Goal: Information Seeking & Learning: Learn about a topic

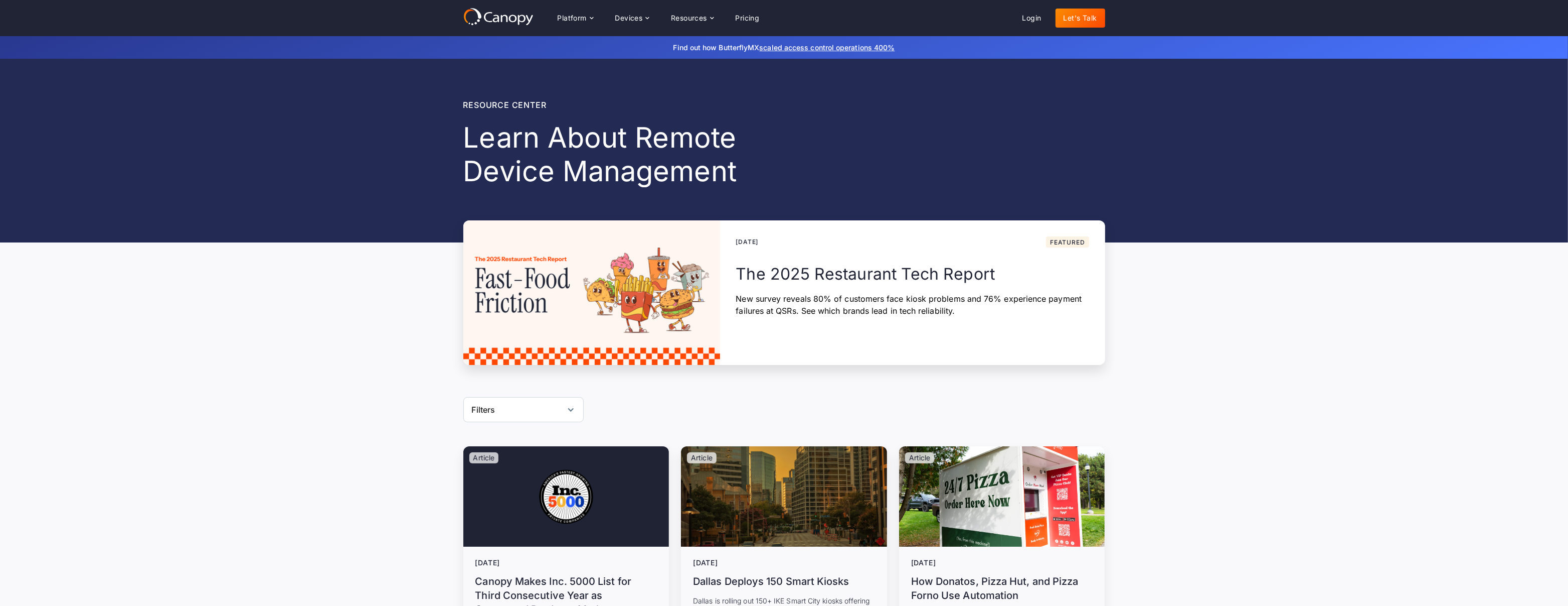
click at [510, 405] on div "Filters" at bounding box center [524, 410] width 120 height 25
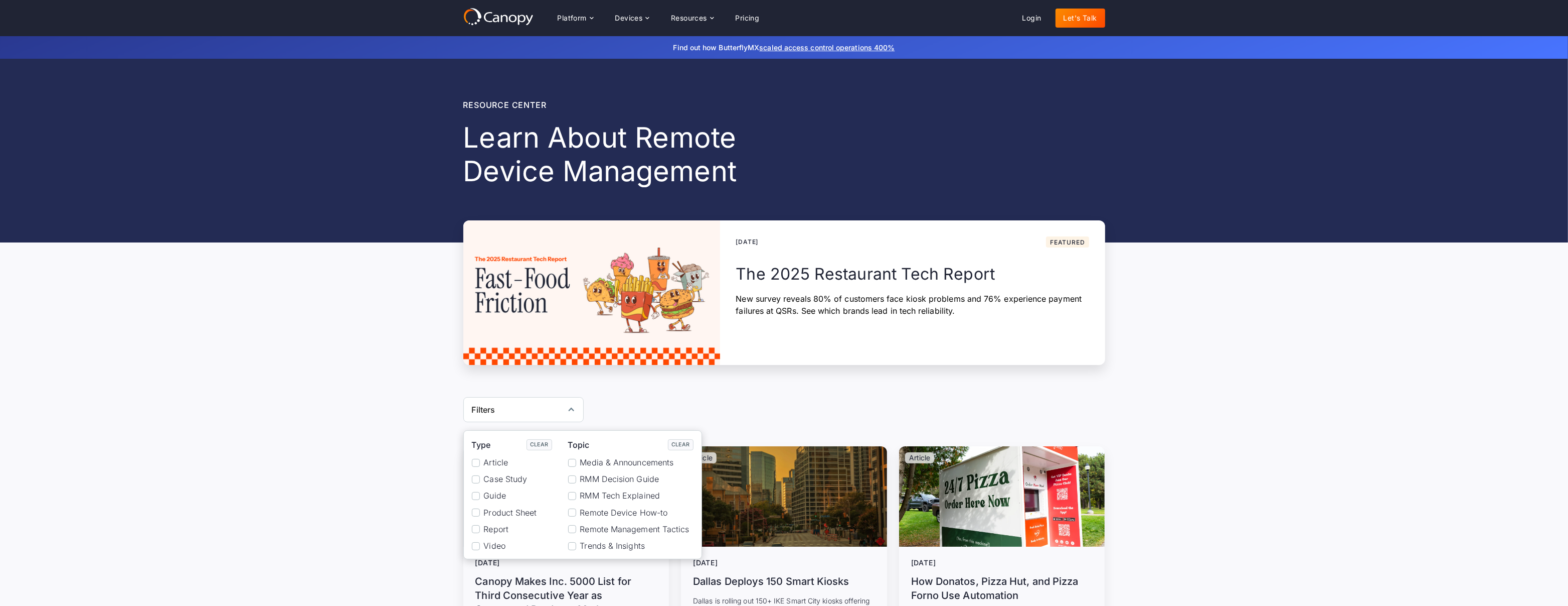
scroll to position [82, 0]
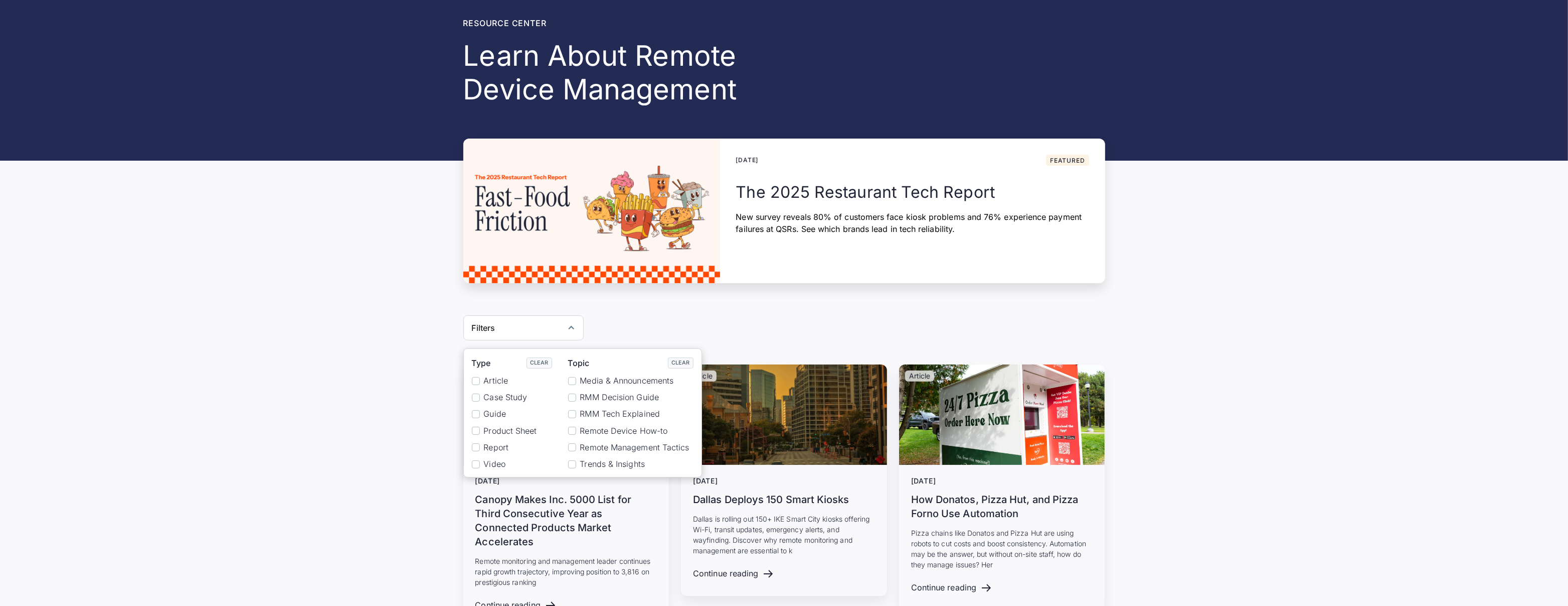
click at [481, 444] on label "Report" at bounding box center [512, 446] width 80 height 9
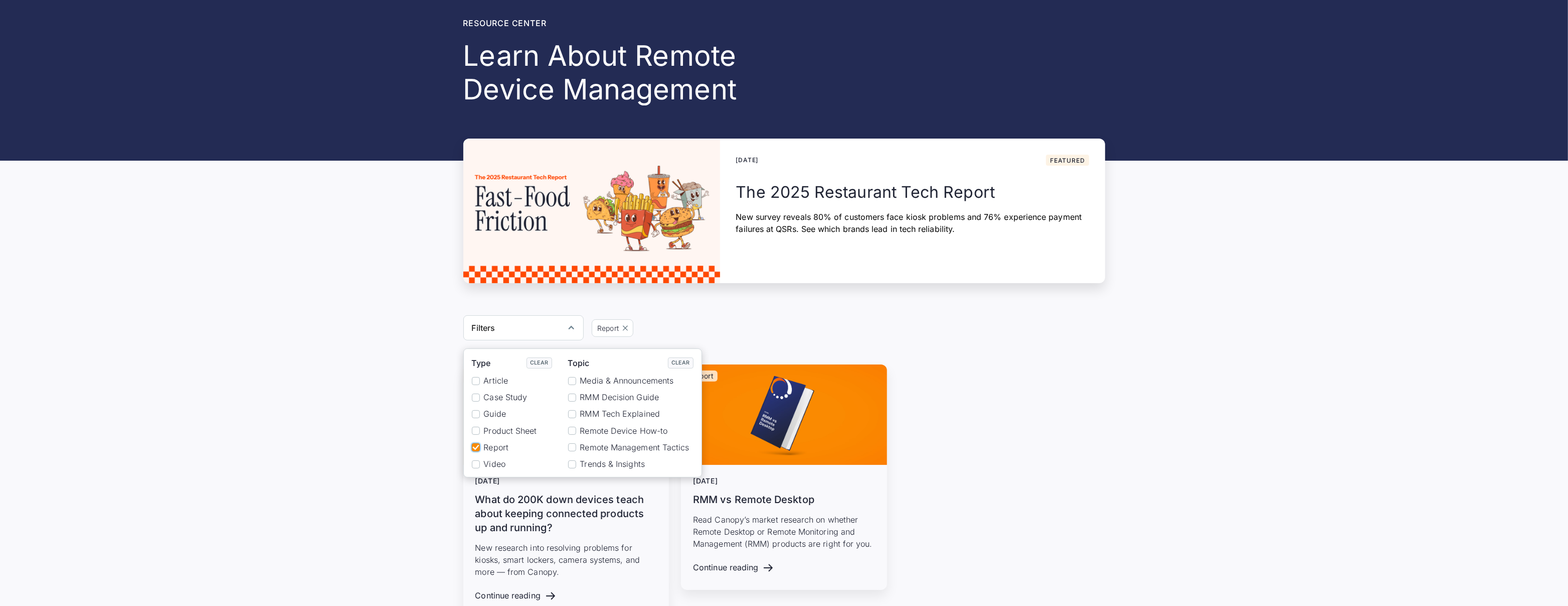
click at [394, 435] on div "Report June 11, 2024 What do 200K down devices teach about keeping connected pr…" at bounding box center [784, 527] width 1568 height 326
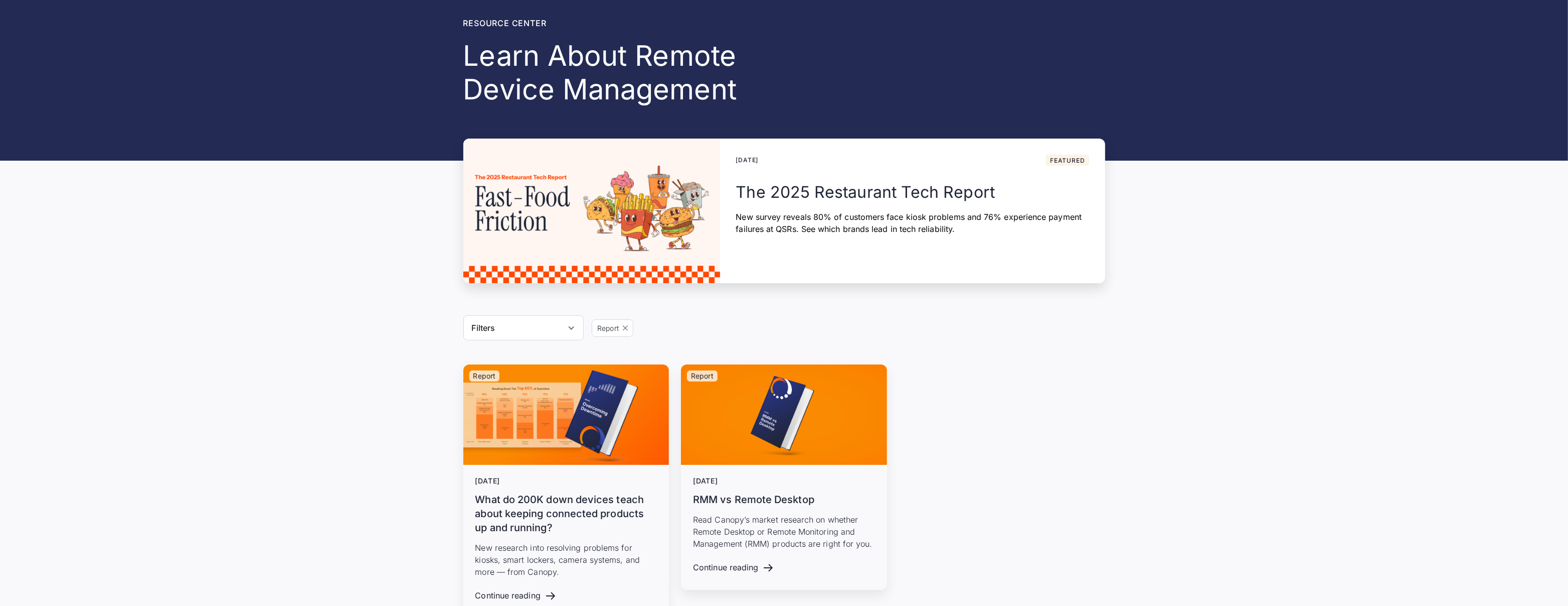
click at [500, 330] on div "Filters" at bounding box center [524, 328] width 120 height 25
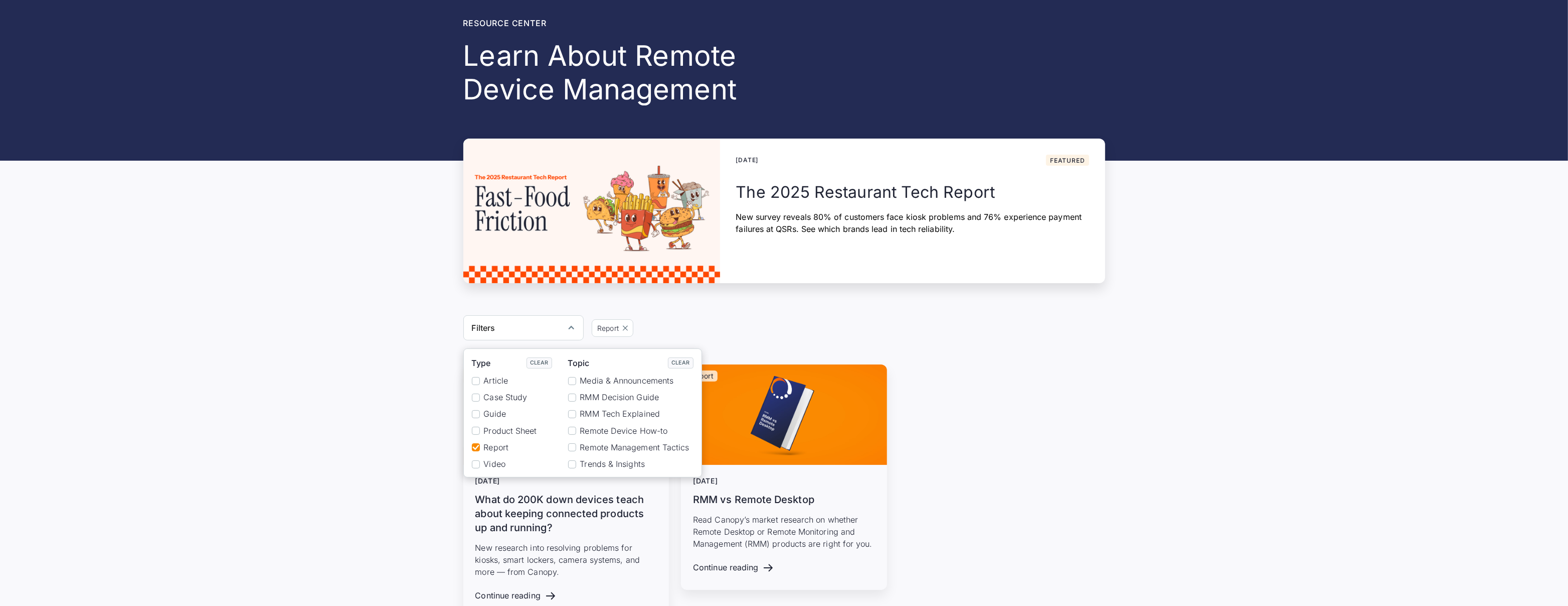
click at [477, 446] on div "Reset" at bounding box center [476, 447] width 8 height 8
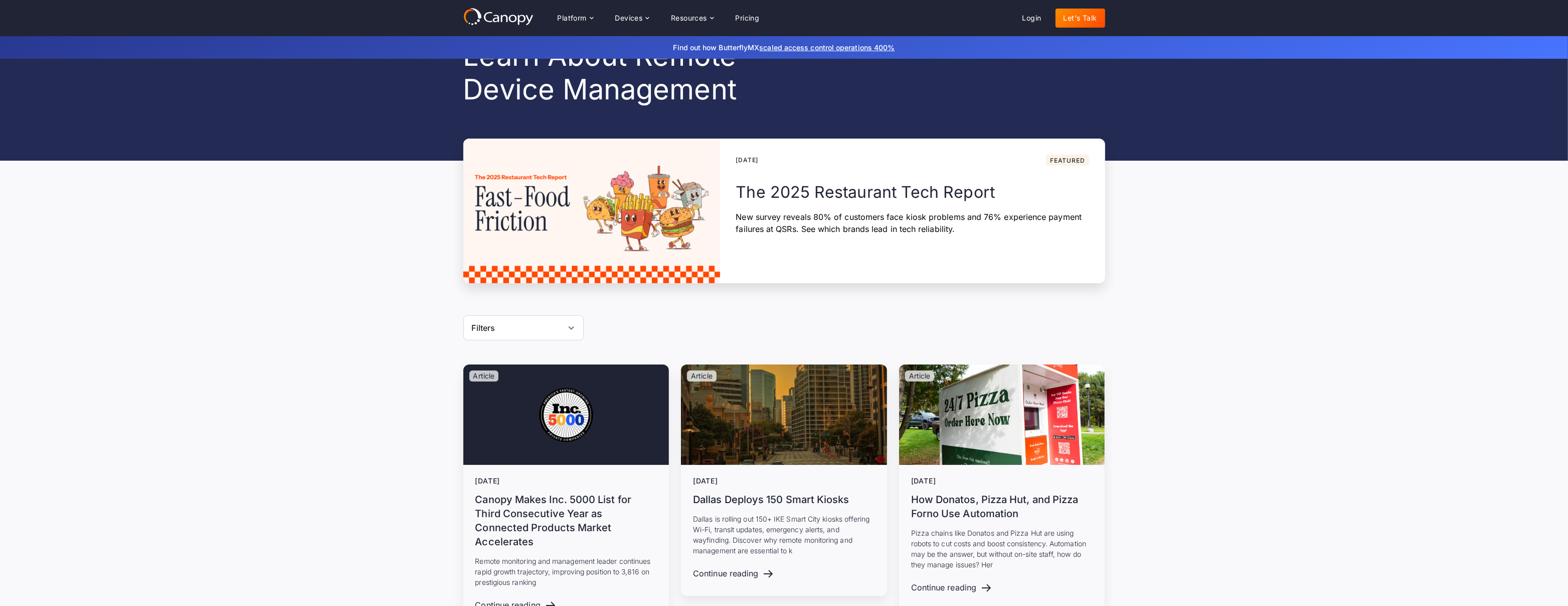
scroll to position [0, 0]
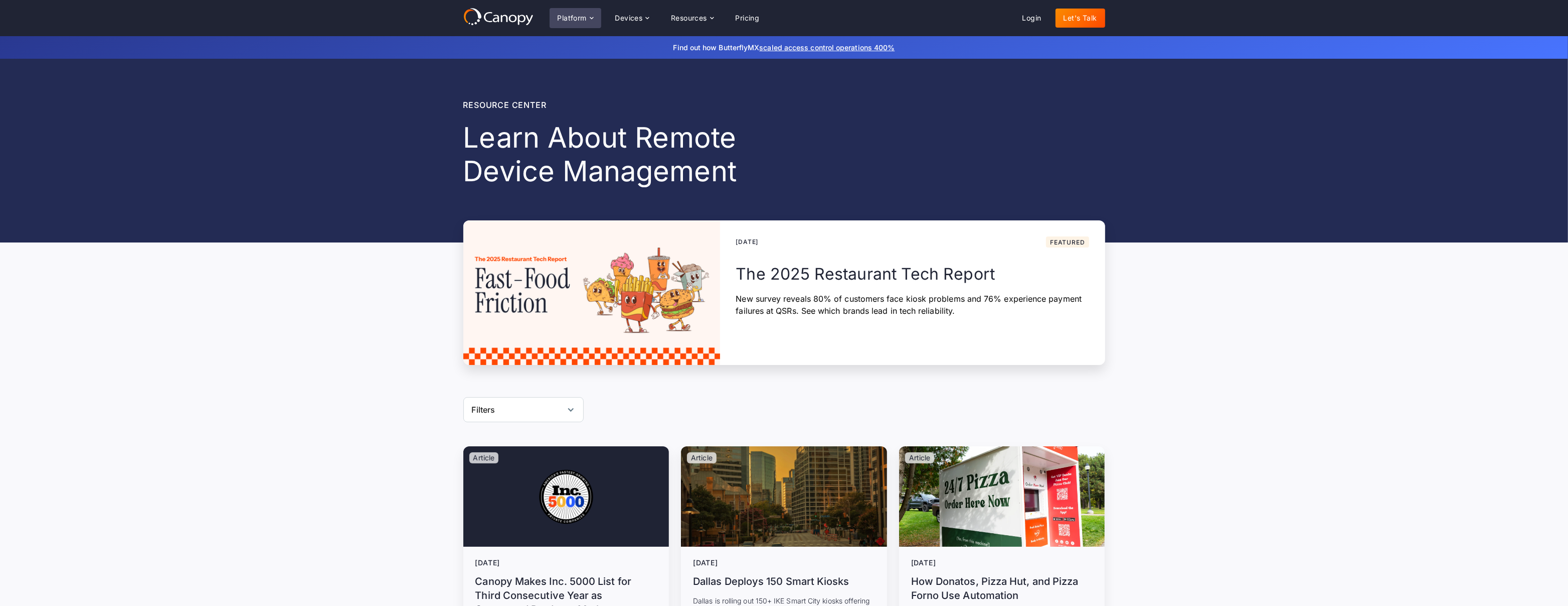
click at [583, 19] on div "Platform" at bounding box center [572, 18] width 29 height 7
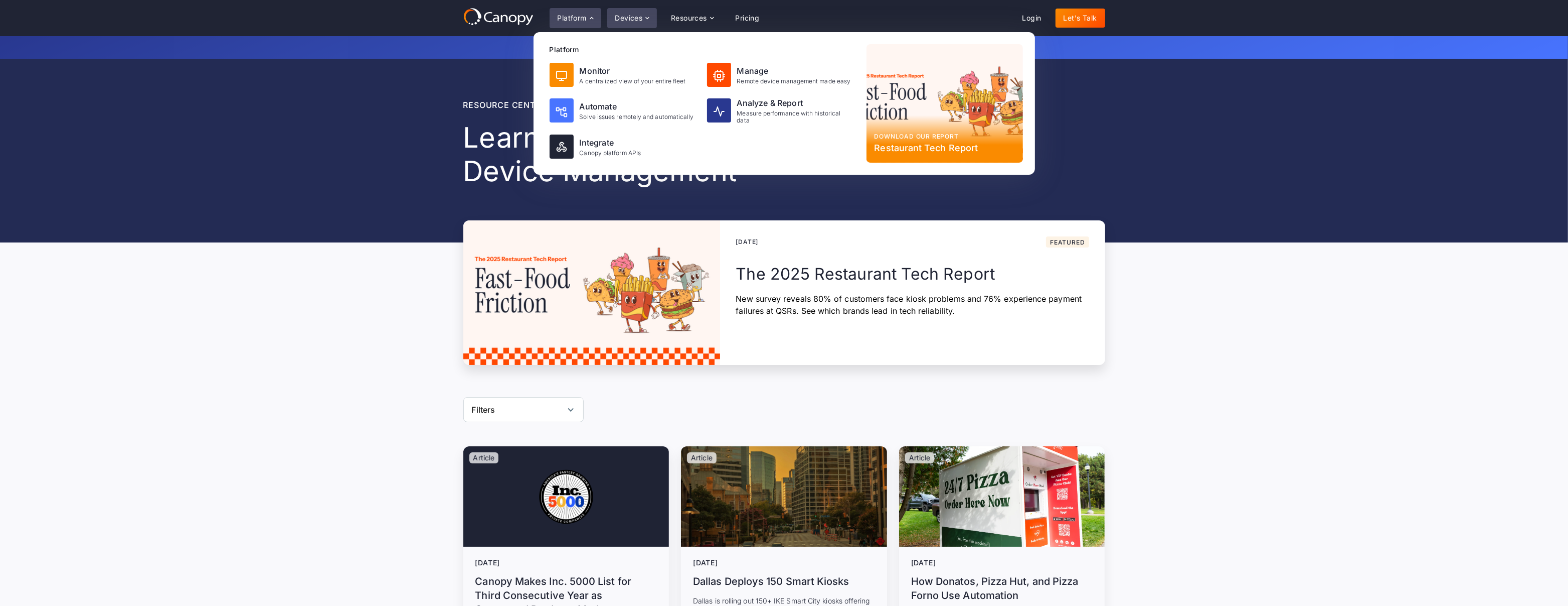
click at [646, 17] on icon at bounding box center [647, 18] width 8 height 8
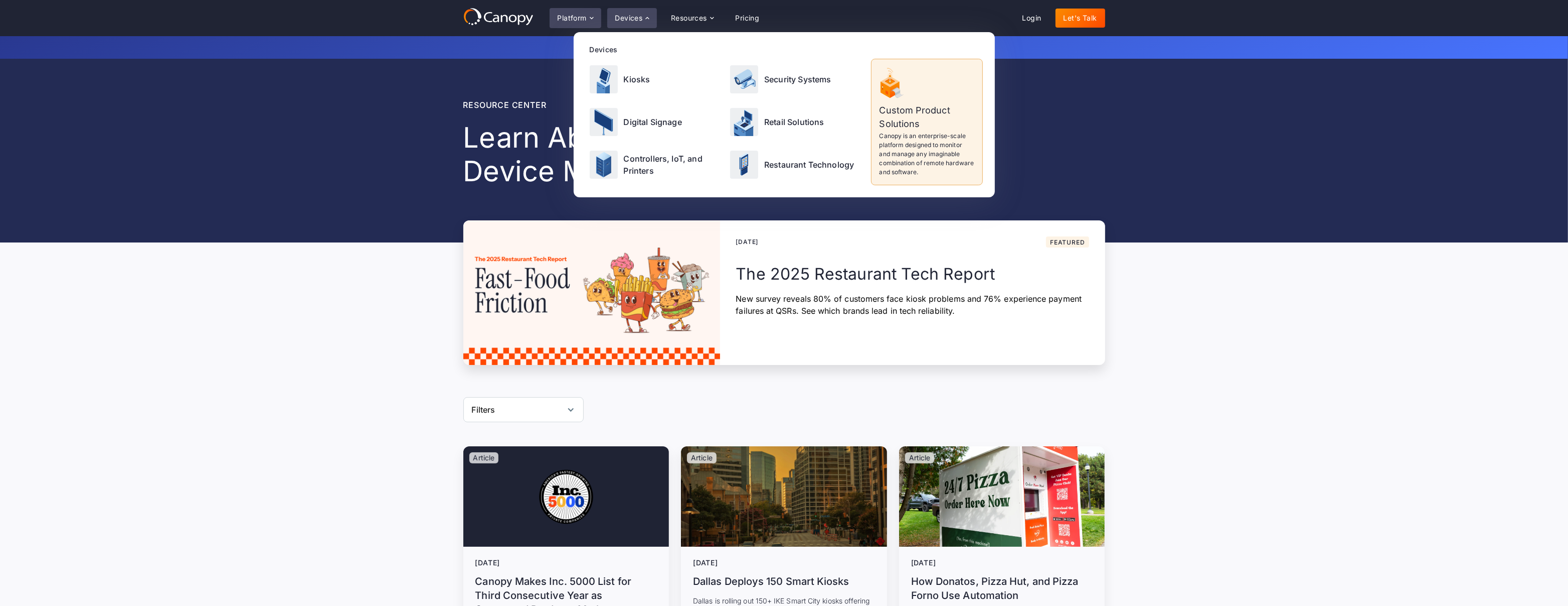
click at [579, 16] on div "Platform" at bounding box center [572, 18] width 29 height 7
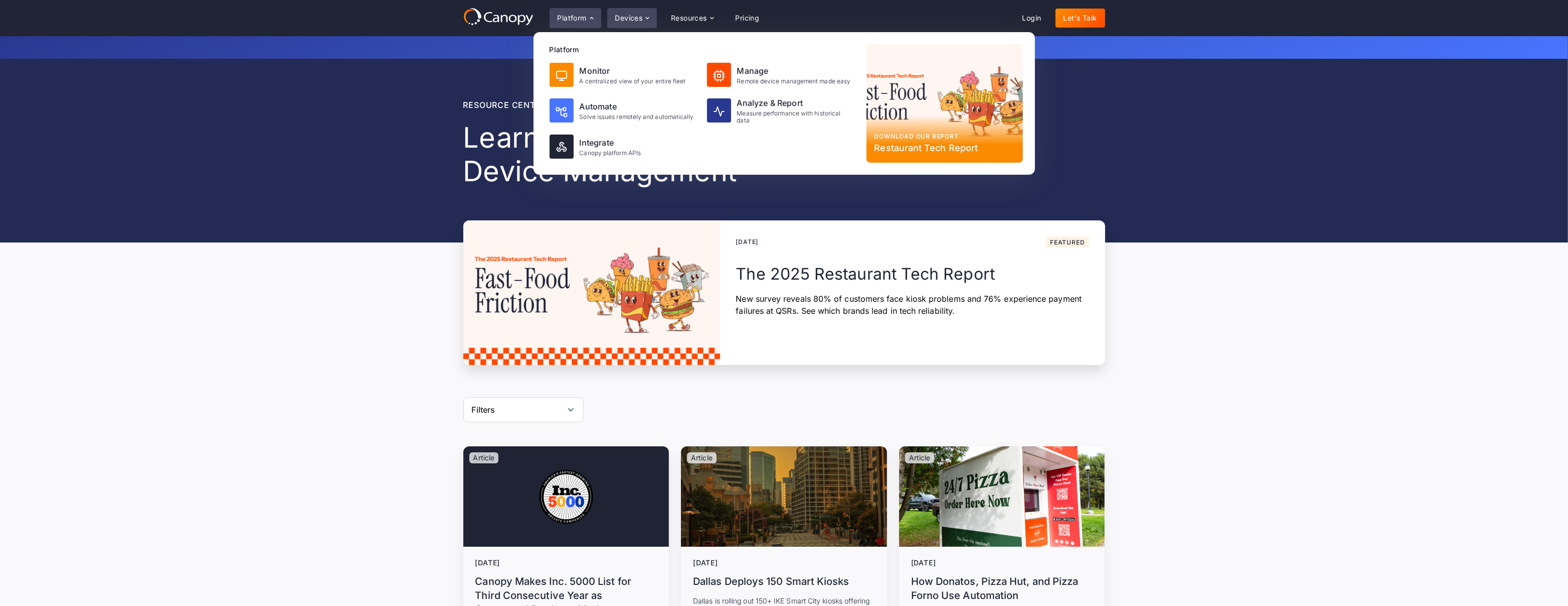
click at [652, 24] on div "Devices" at bounding box center [632, 18] width 50 height 20
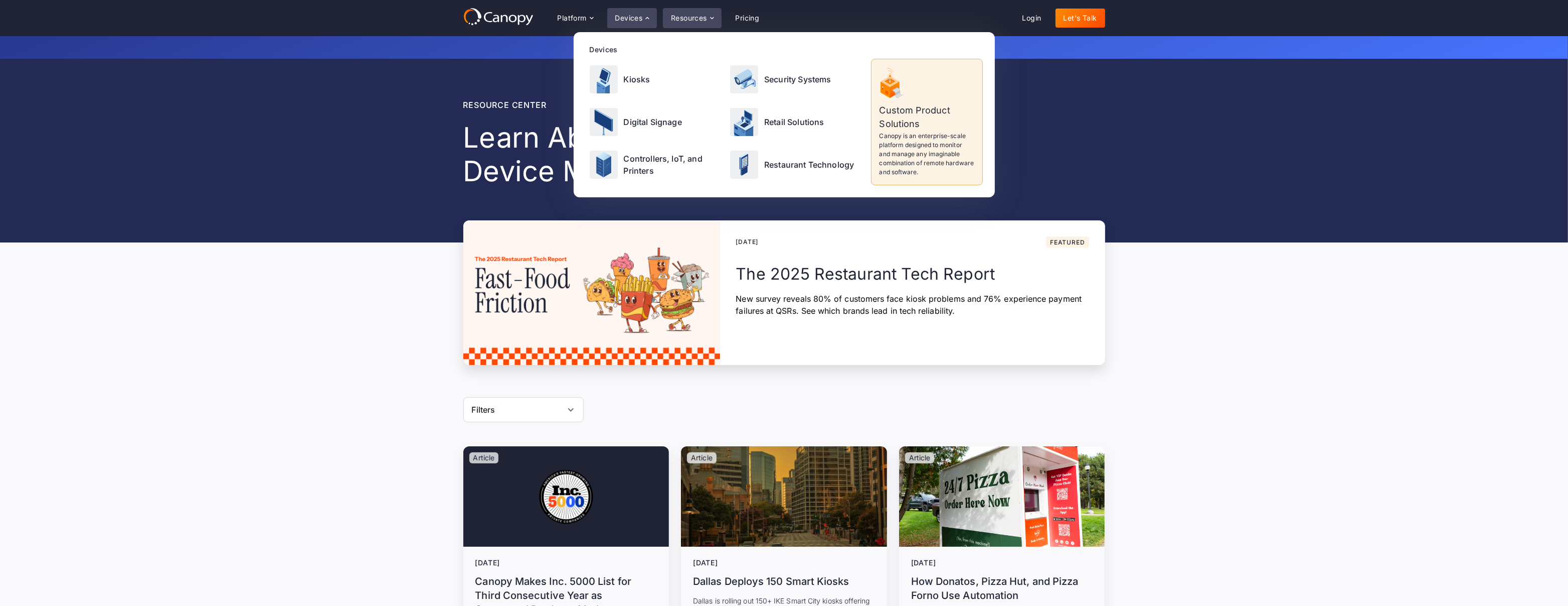
click at [688, 20] on div "Resources" at bounding box center [688, 18] width 36 height 7
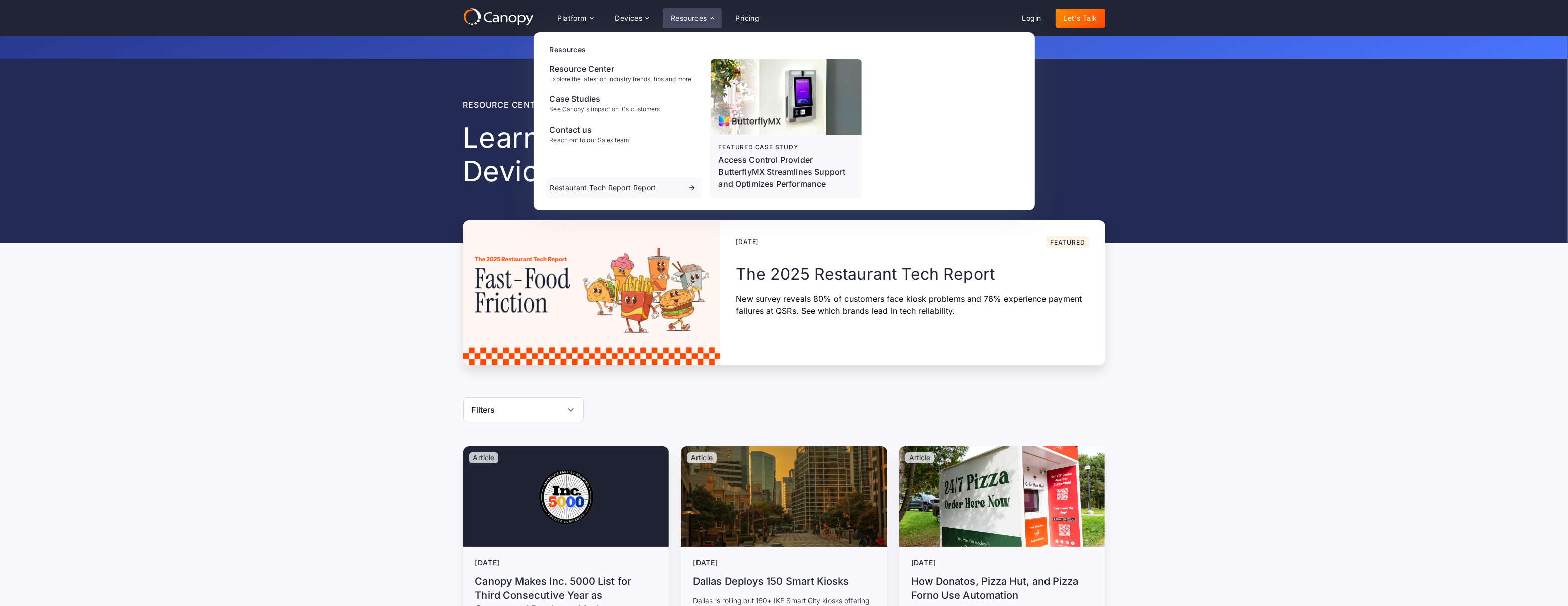
click at [638, 30] on div "Platform Platform Monitor A centralized view of your entire fleet Manage Remote…" at bounding box center [784, 18] width 1568 height 36
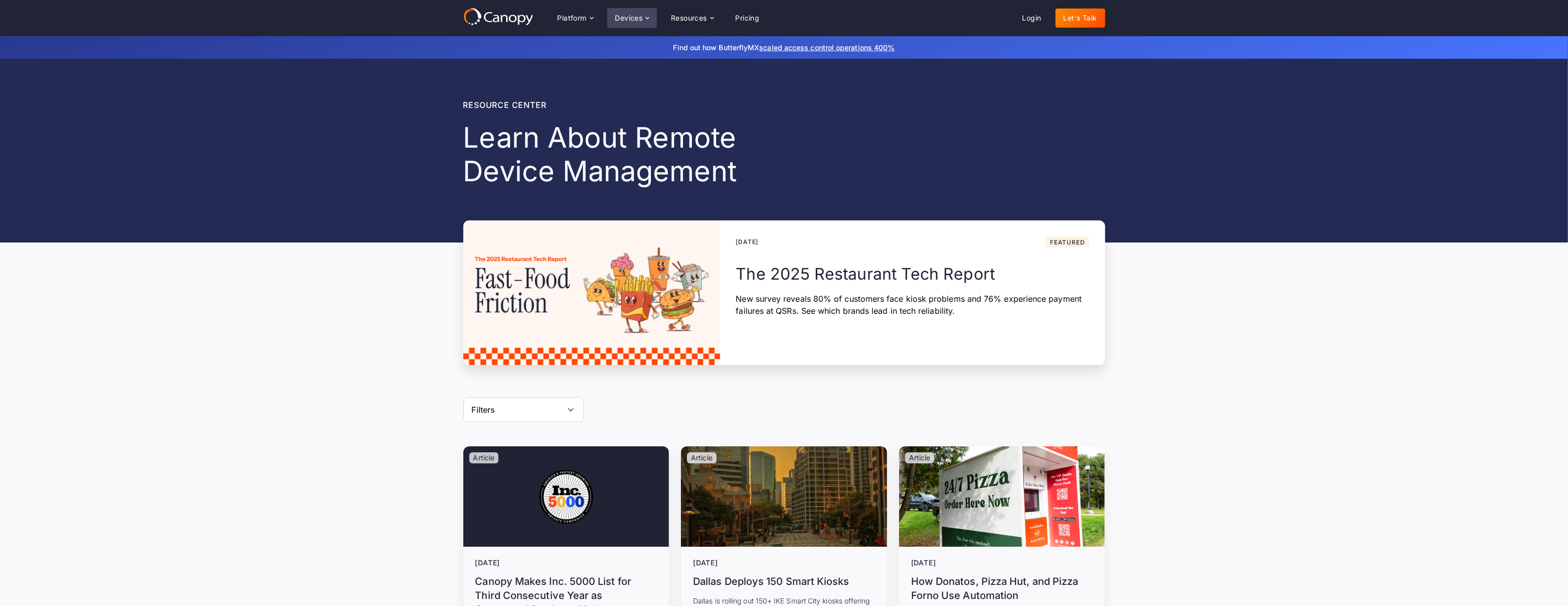
click at [638, 22] on div "Devices" at bounding box center [632, 18] width 50 height 20
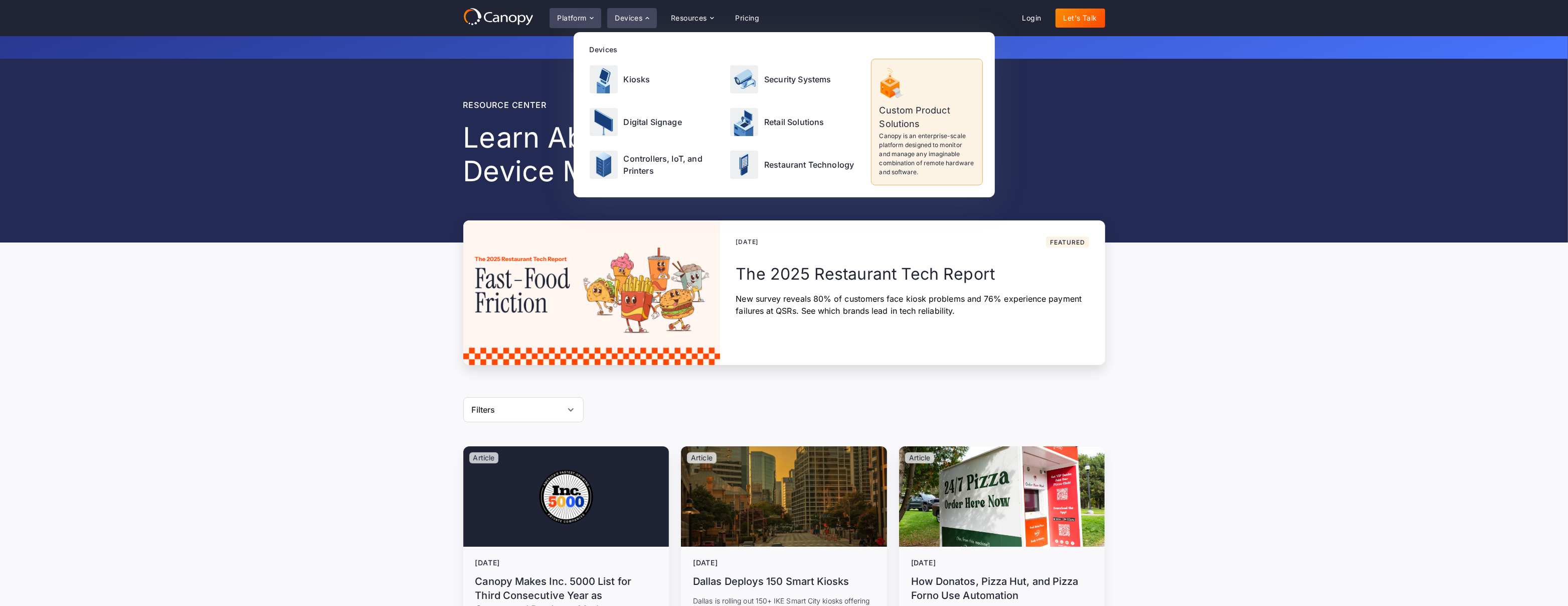
click at [563, 16] on div "Platform" at bounding box center [572, 18] width 29 height 7
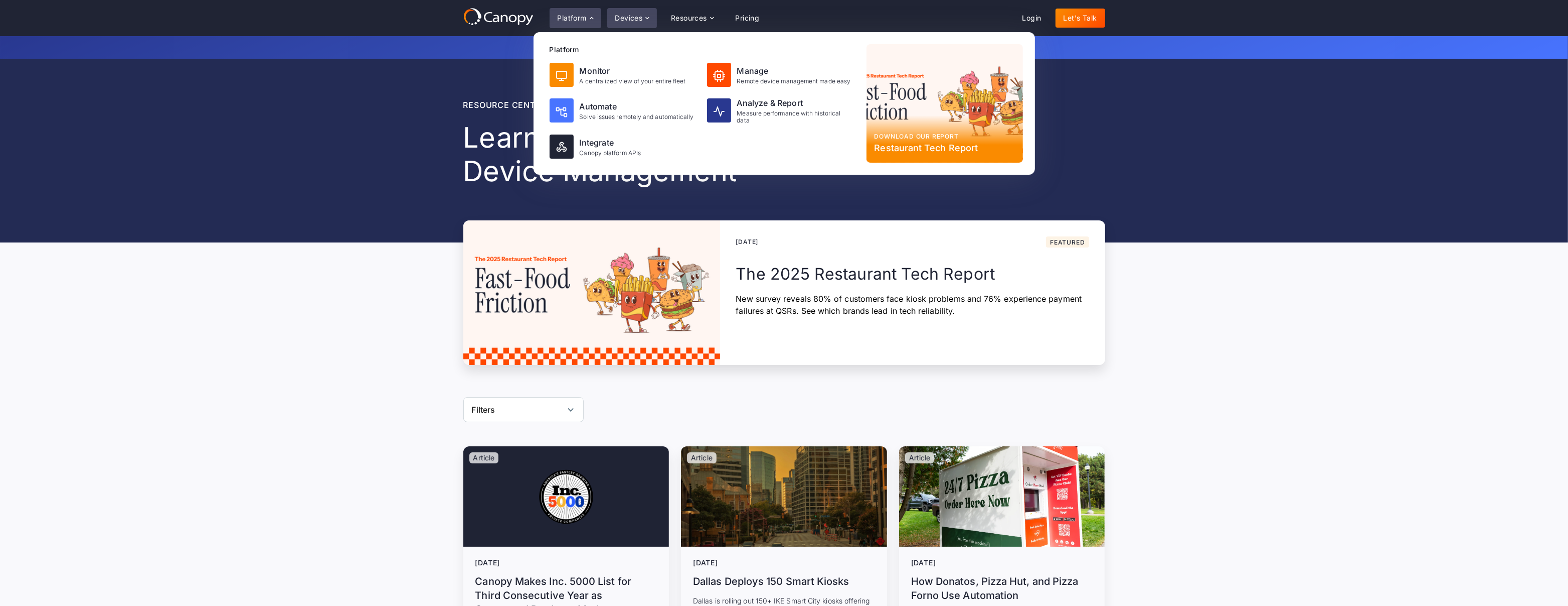
click at [635, 26] on div "Devices" at bounding box center [632, 18] width 50 height 20
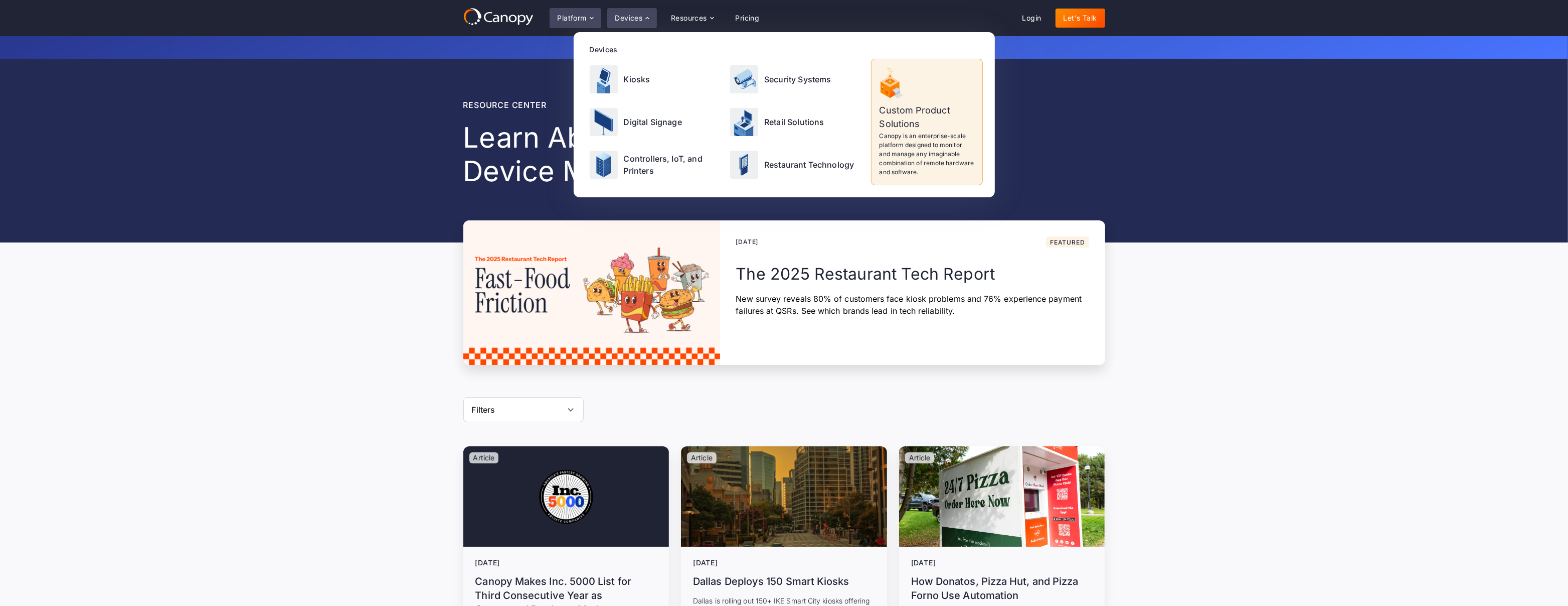
click at [587, 12] on div "Platform" at bounding box center [576, 18] width 52 height 20
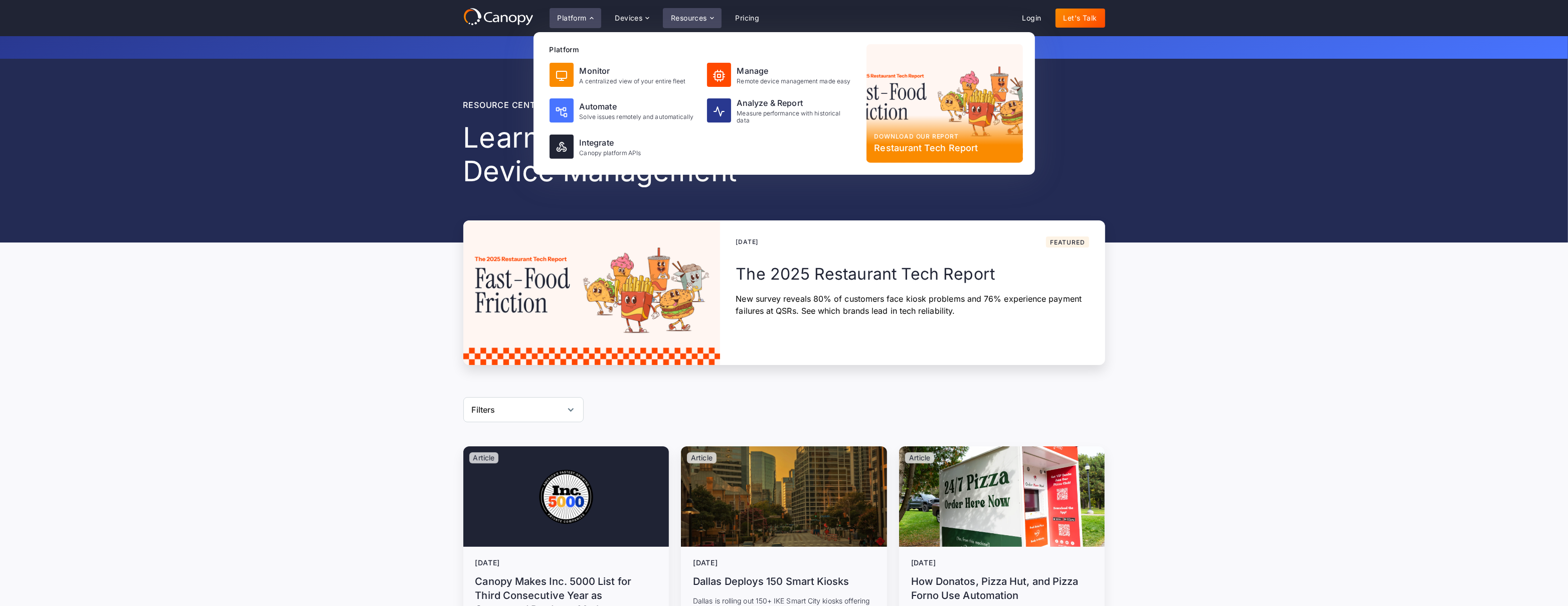
click at [676, 23] on div "Resources" at bounding box center [693, 18] width 58 height 20
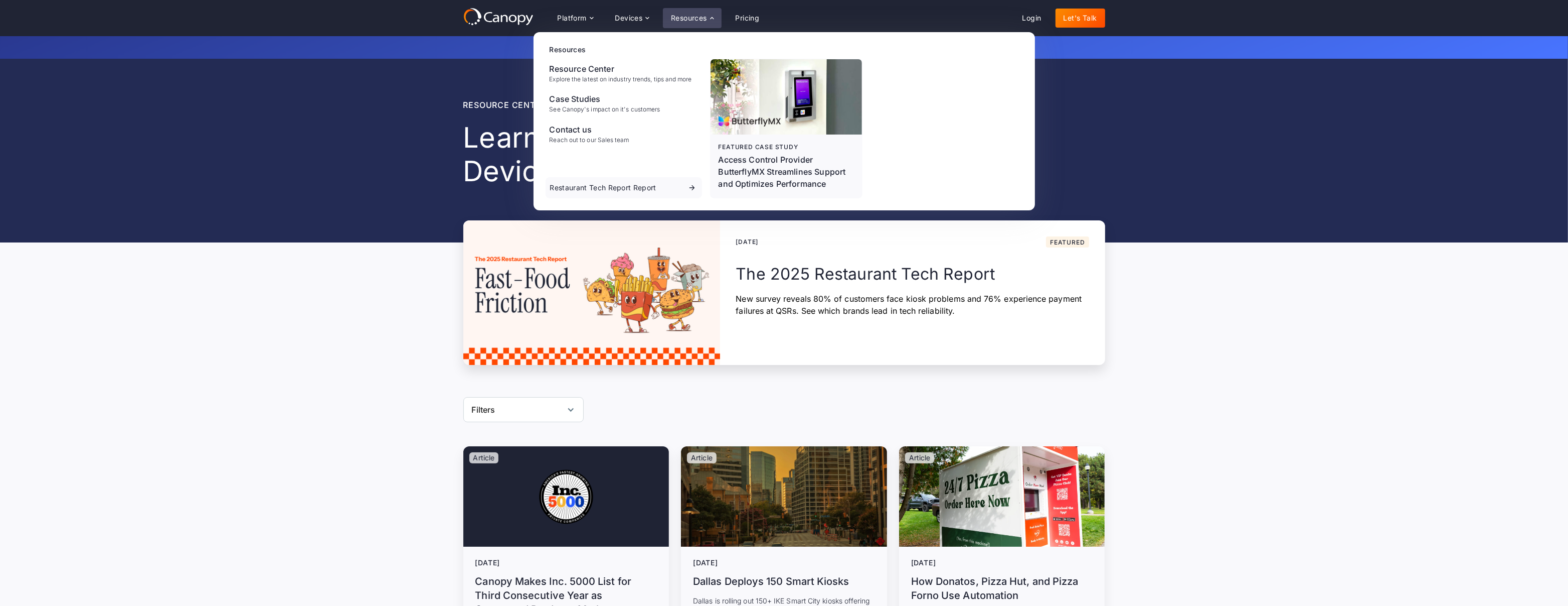
click at [227, 232] on div "Resource center Learn About Remote Device Management No items found. August 12,…" at bounding box center [784, 211] width 1568 height 306
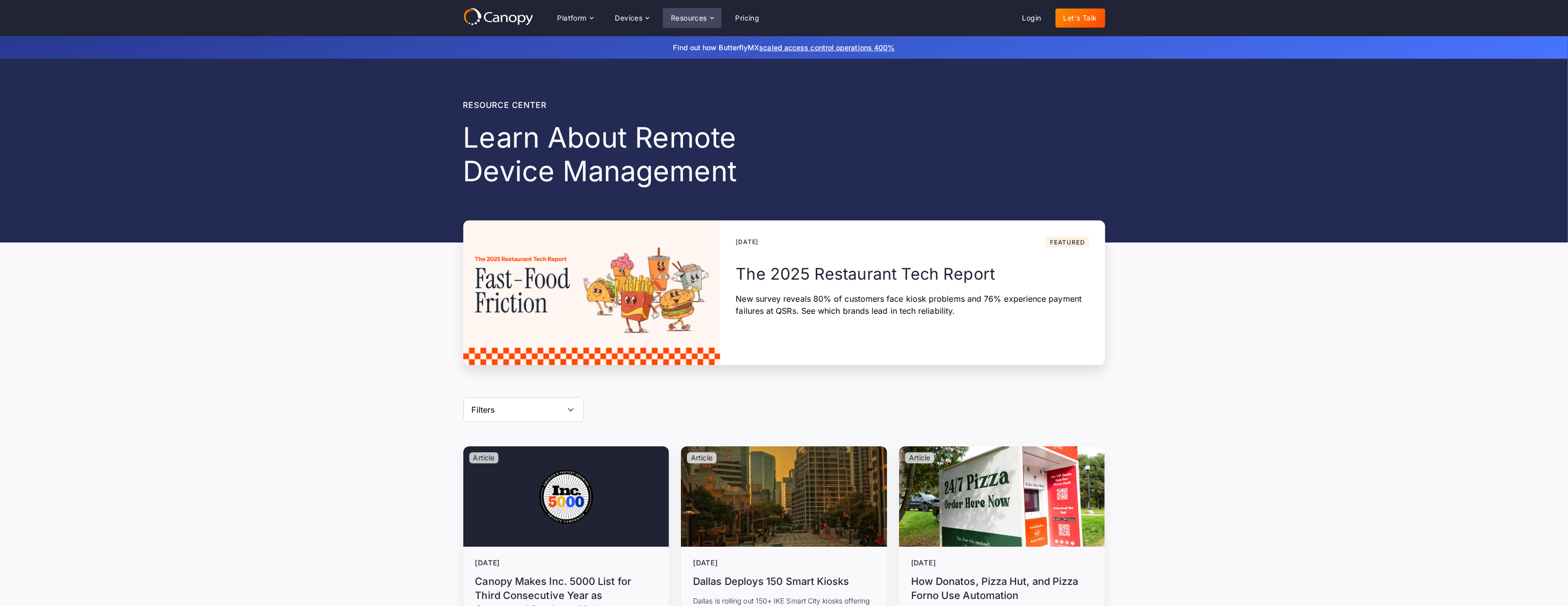
click at [676, 14] on div "Resources" at bounding box center [688, 18] width 36 height 7
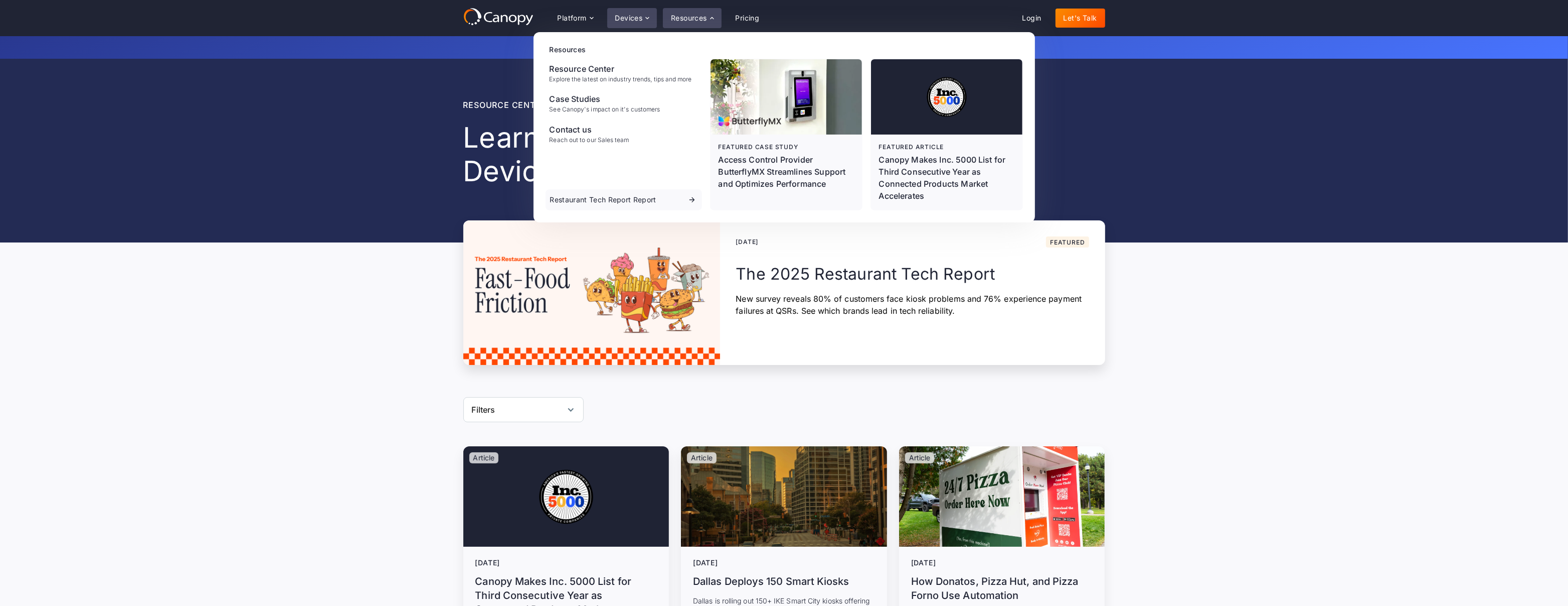
click at [624, 10] on div "Devices" at bounding box center [632, 18] width 50 height 20
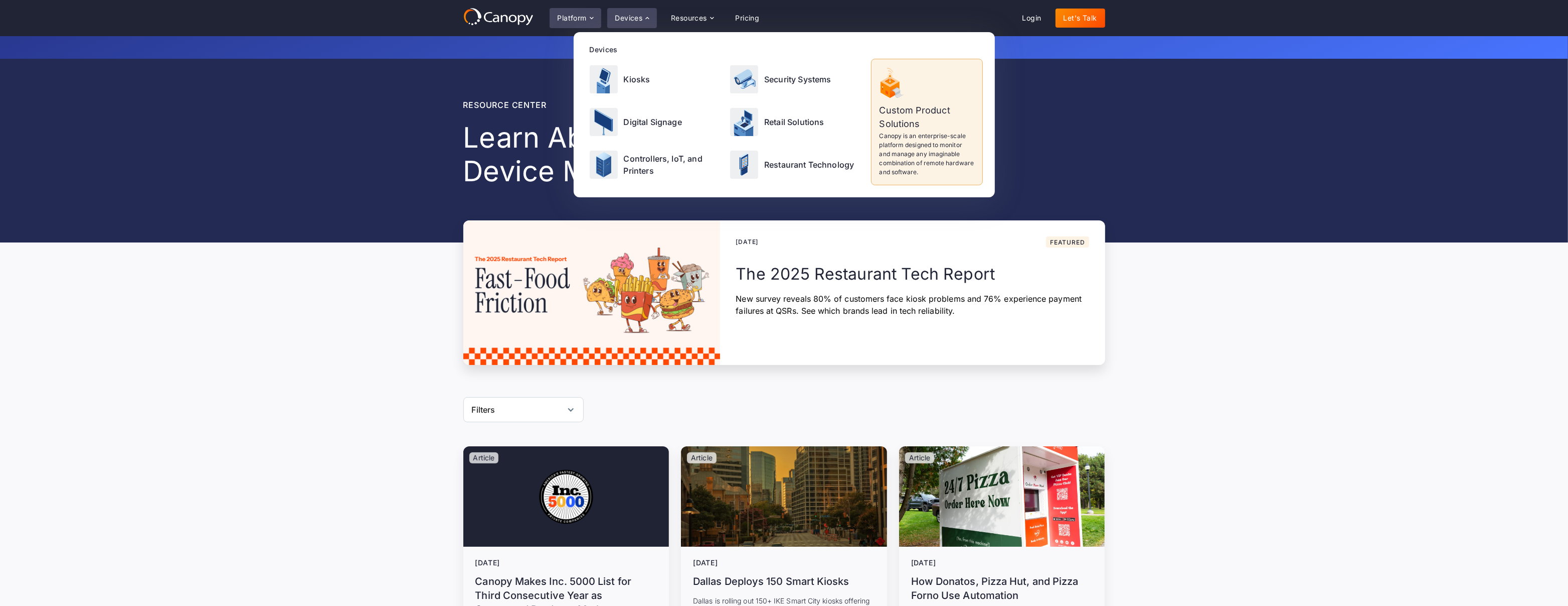
click at [569, 14] on div "Platform" at bounding box center [572, 18] width 29 height 7
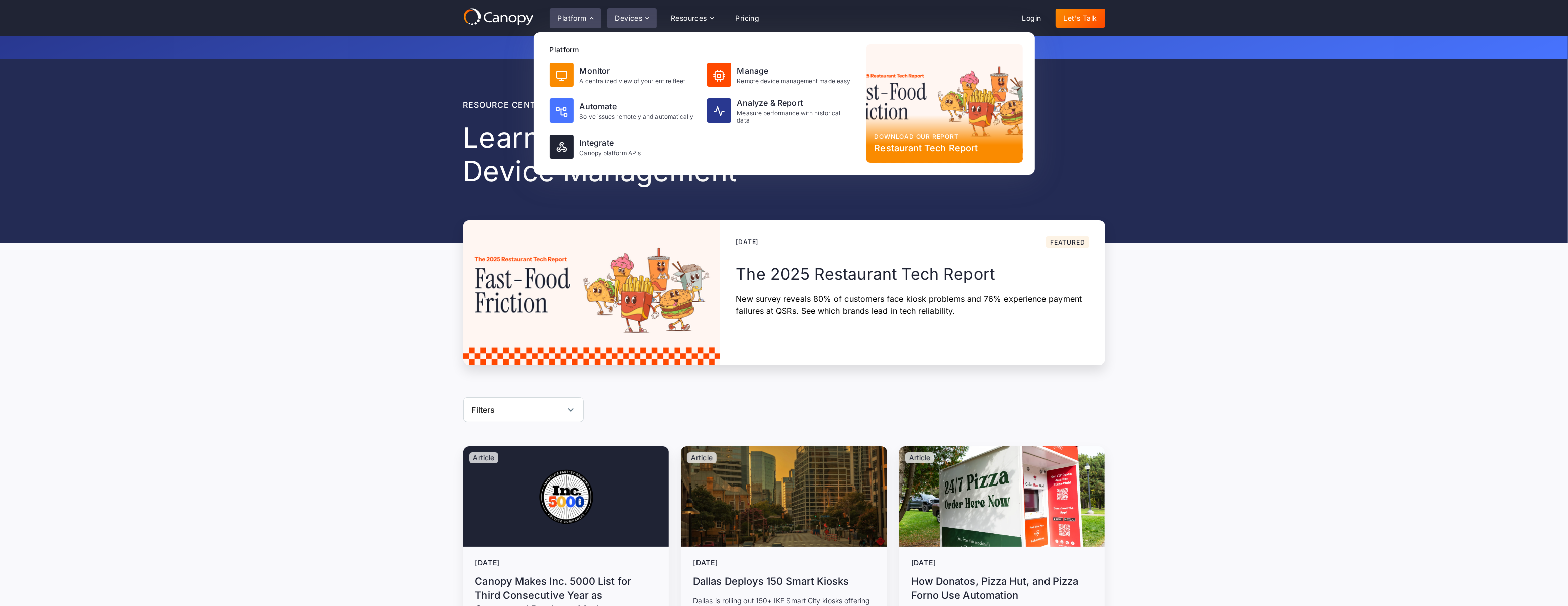
click at [622, 23] on div "Devices" at bounding box center [632, 18] width 50 height 20
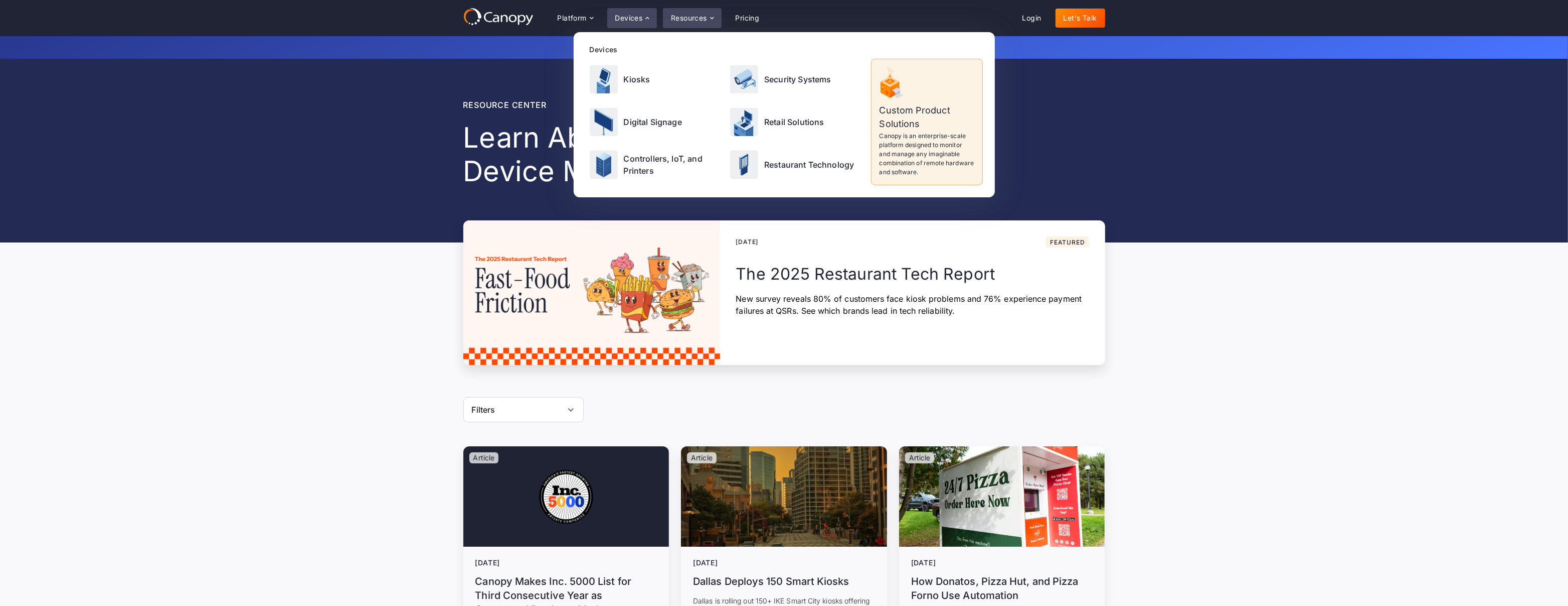
click at [687, 22] on div "Resources" at bounding box center [688, 18] width 36 height 7
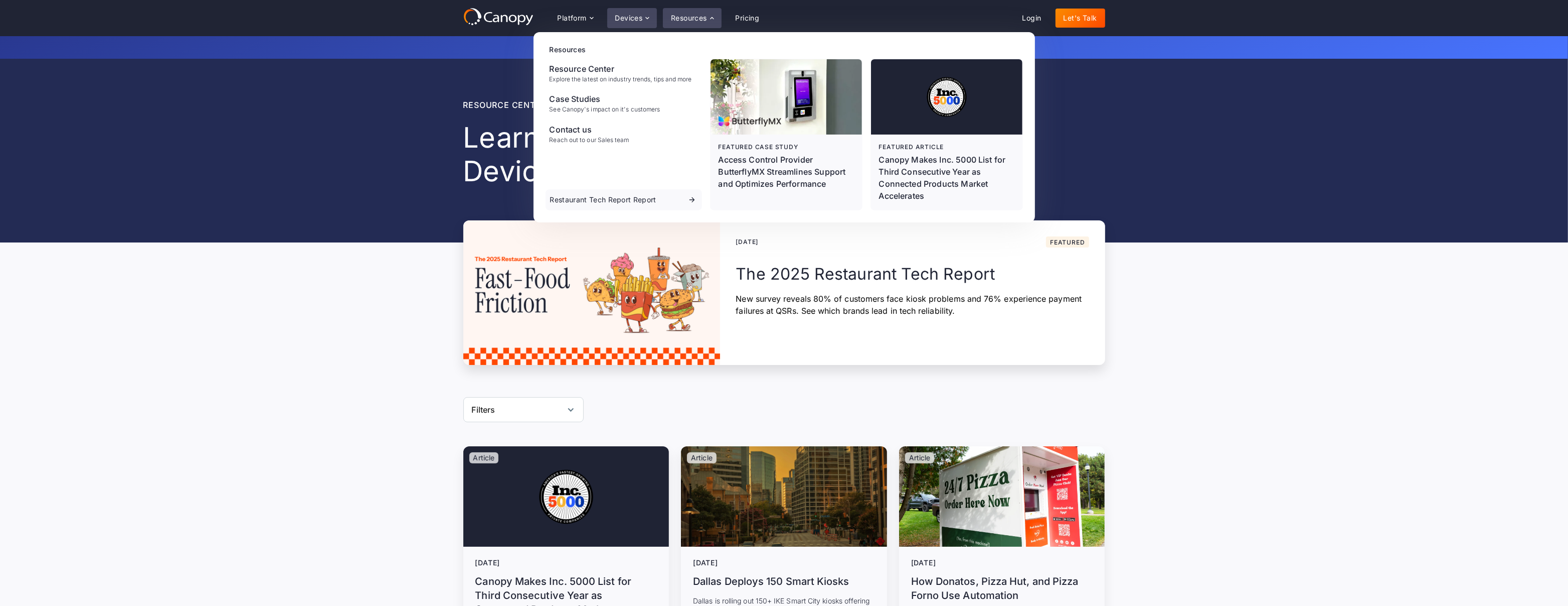
click at [627, 22] on div "Devices" at bounding box center [632, 18] width 50 height 20
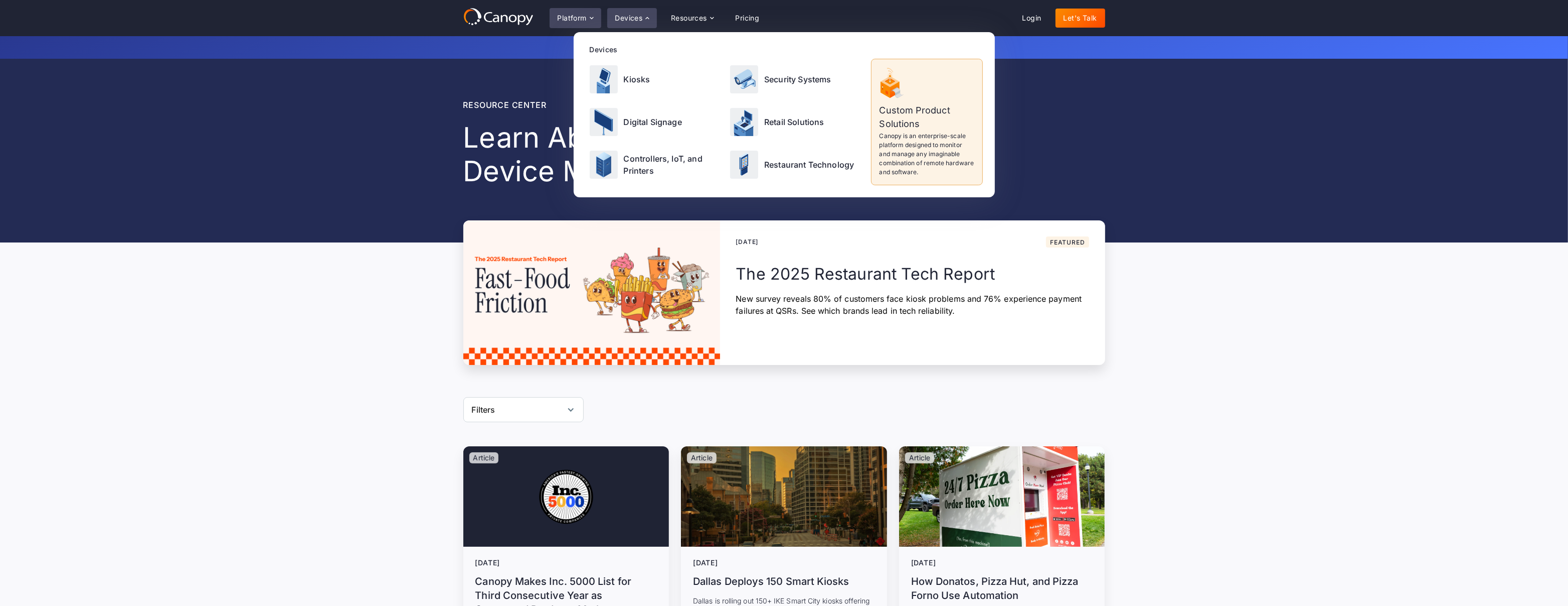
click at [580, 18] on div "Platform" at bounding box center [572, 18] width 29 height 7
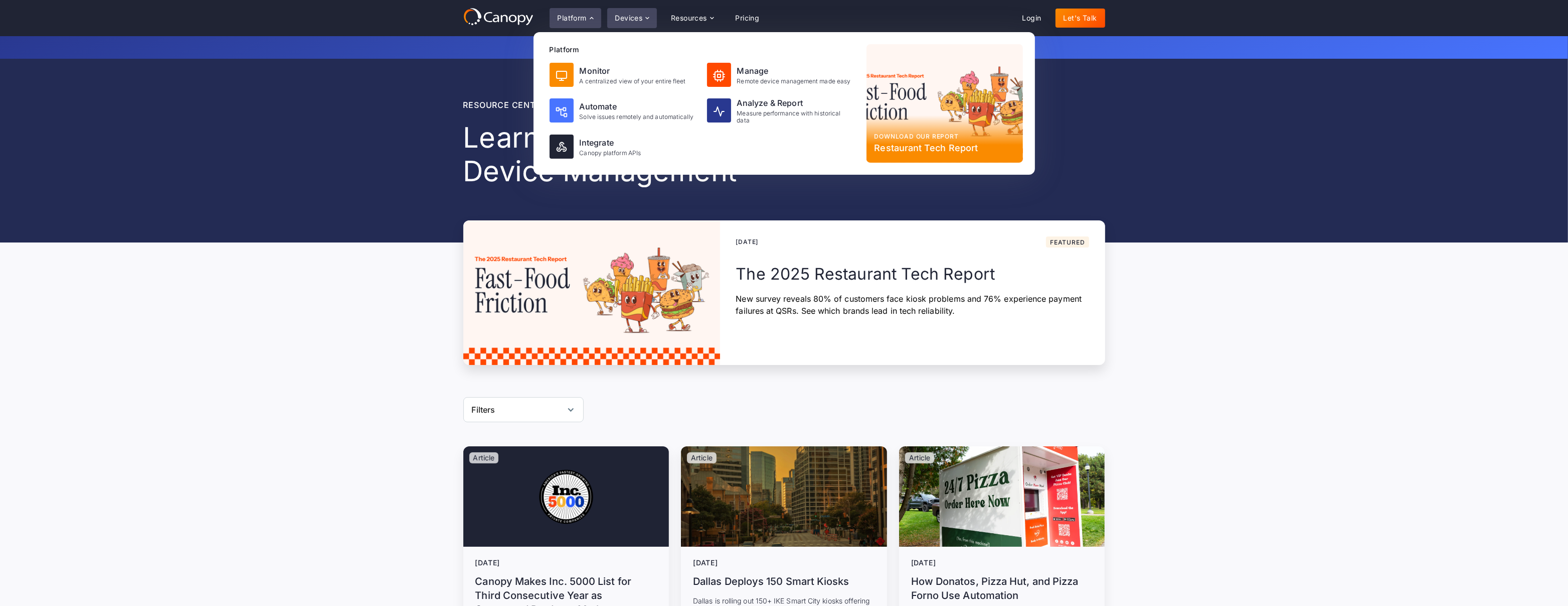
click at [614, 19] on div "Devices" at bounding box center [632, 18] width 50 height 20
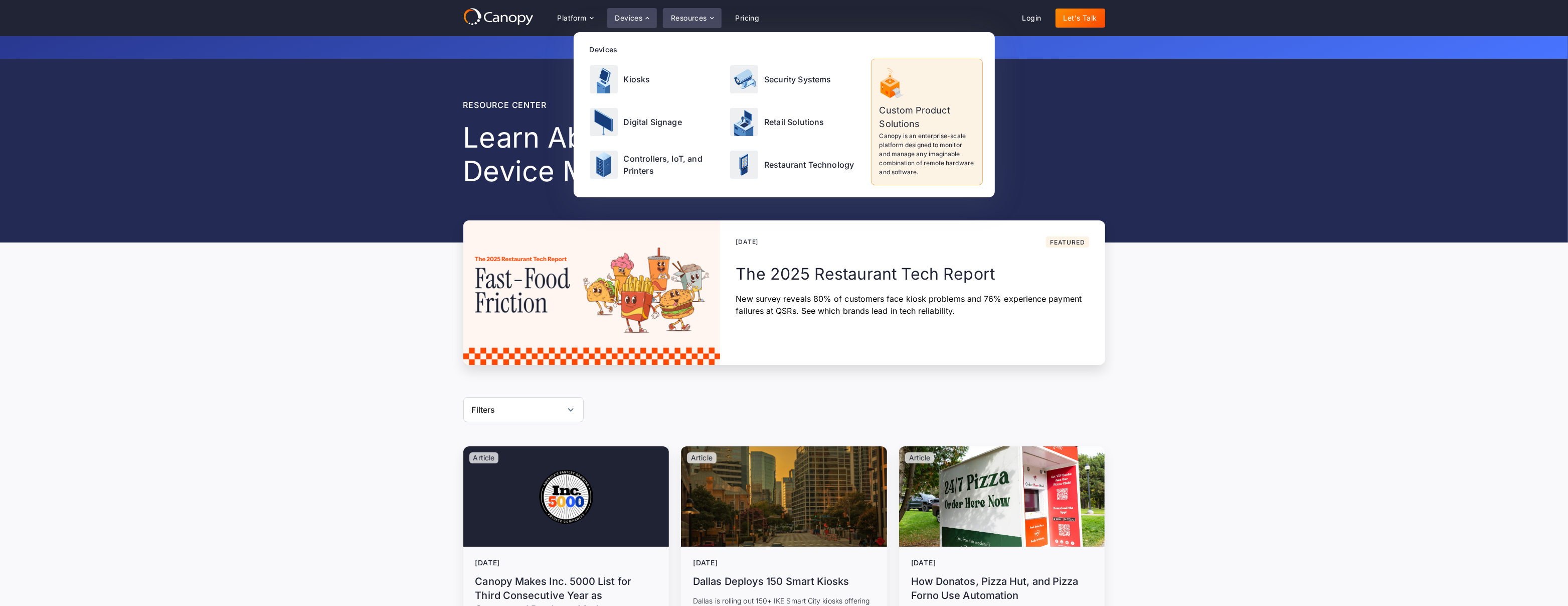
click at [679, 18] on div "Resources" at bounding box center [688, 18] width 36 height 7
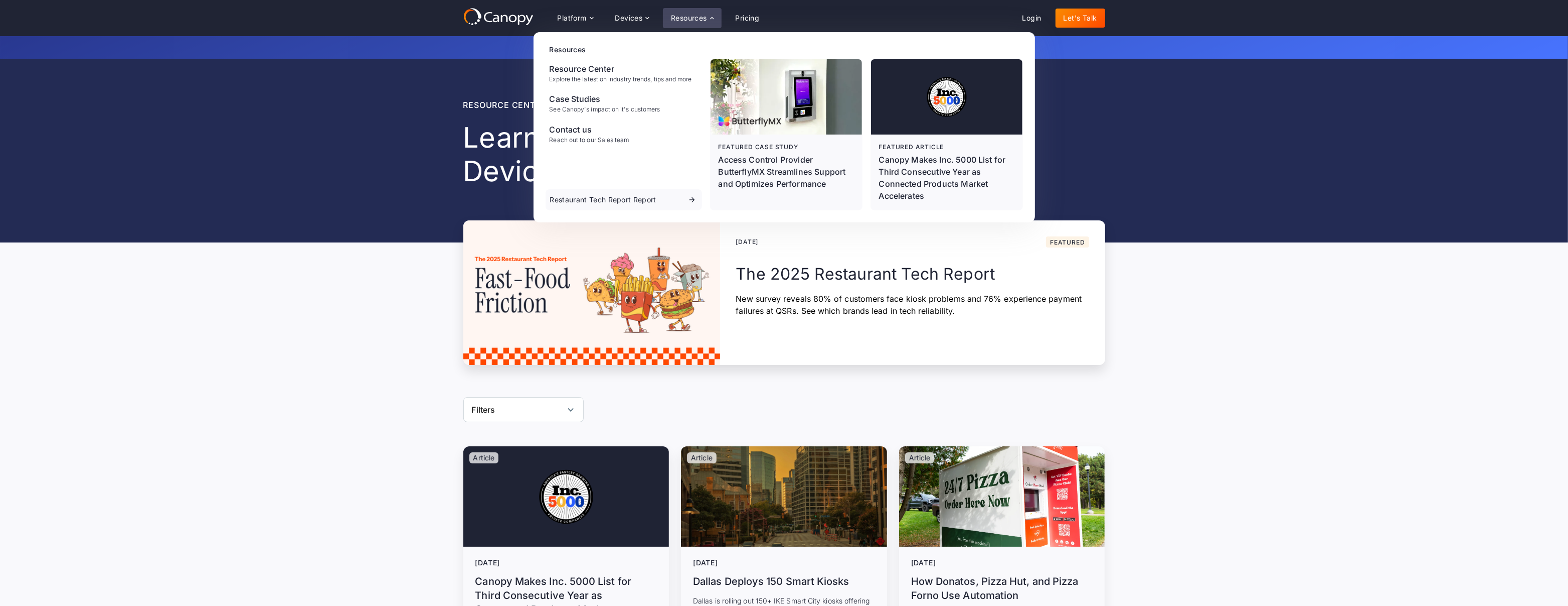
click at [261, 115] on div "Resource center Learn About Remote Device Management No items found. August 12,…" at bounding box center [784, 211] width 1568 height 306
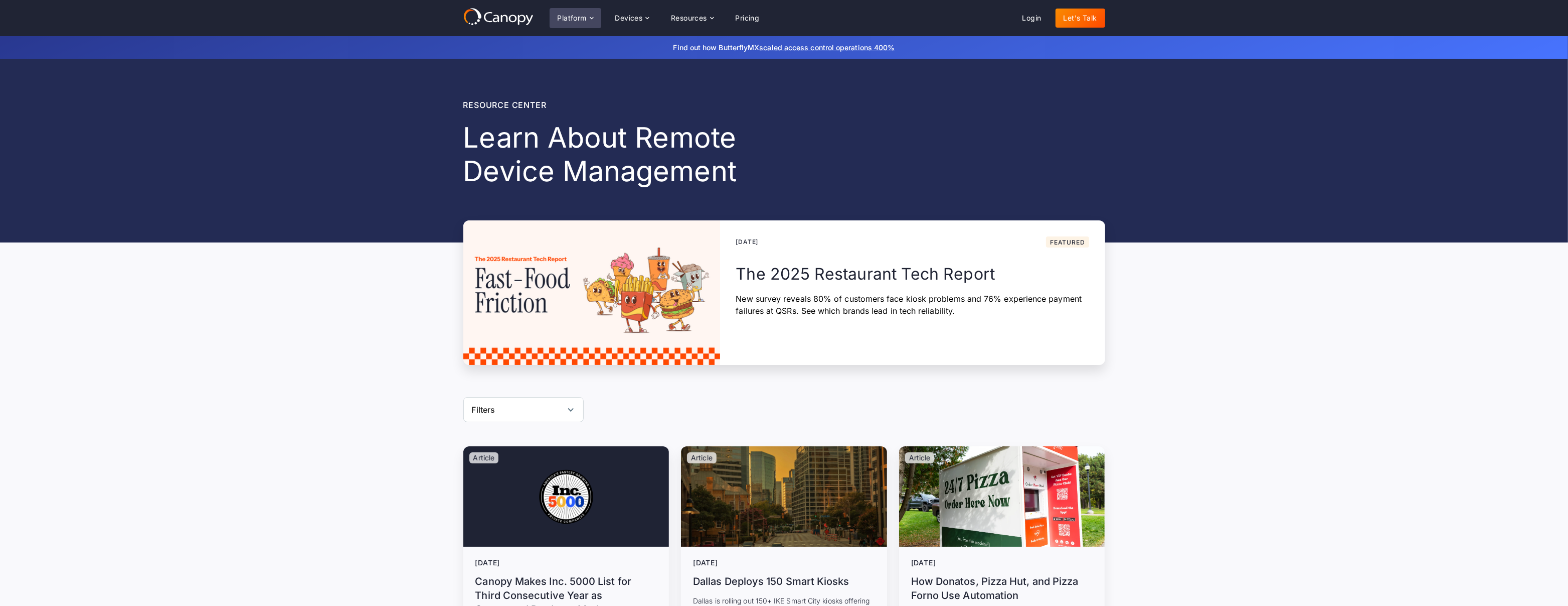
click at [562, 17] on div "Platform" at bounding box center [572, 18] width 29 height 7
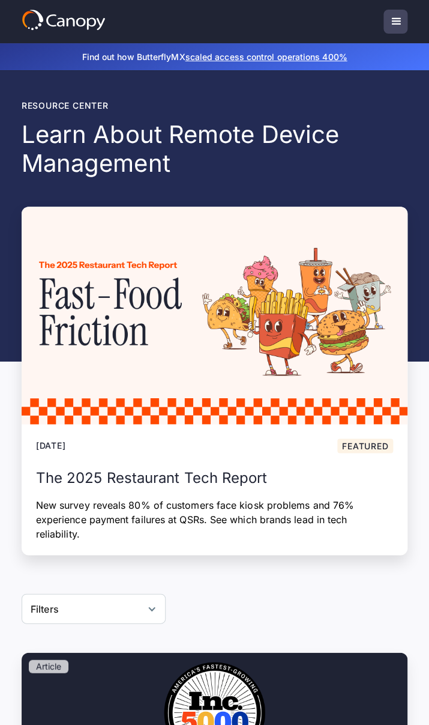
click at [398, 17] on div "menu" at bounding box center [395, 21] width 14 height 14
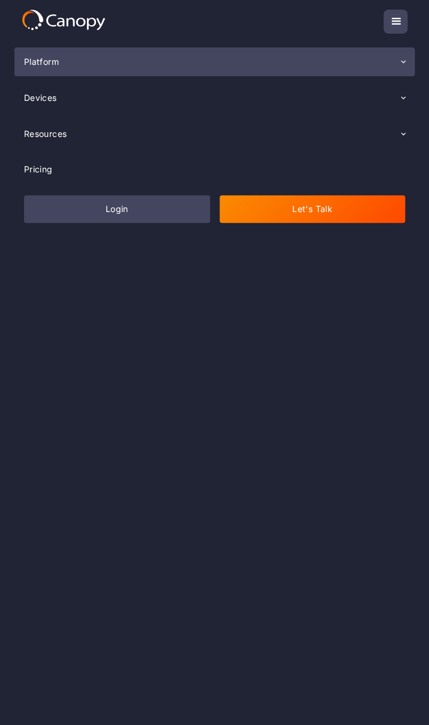
click at [382, 63] on div "Platform" at bounding box center [214, 61] width 401 height 29
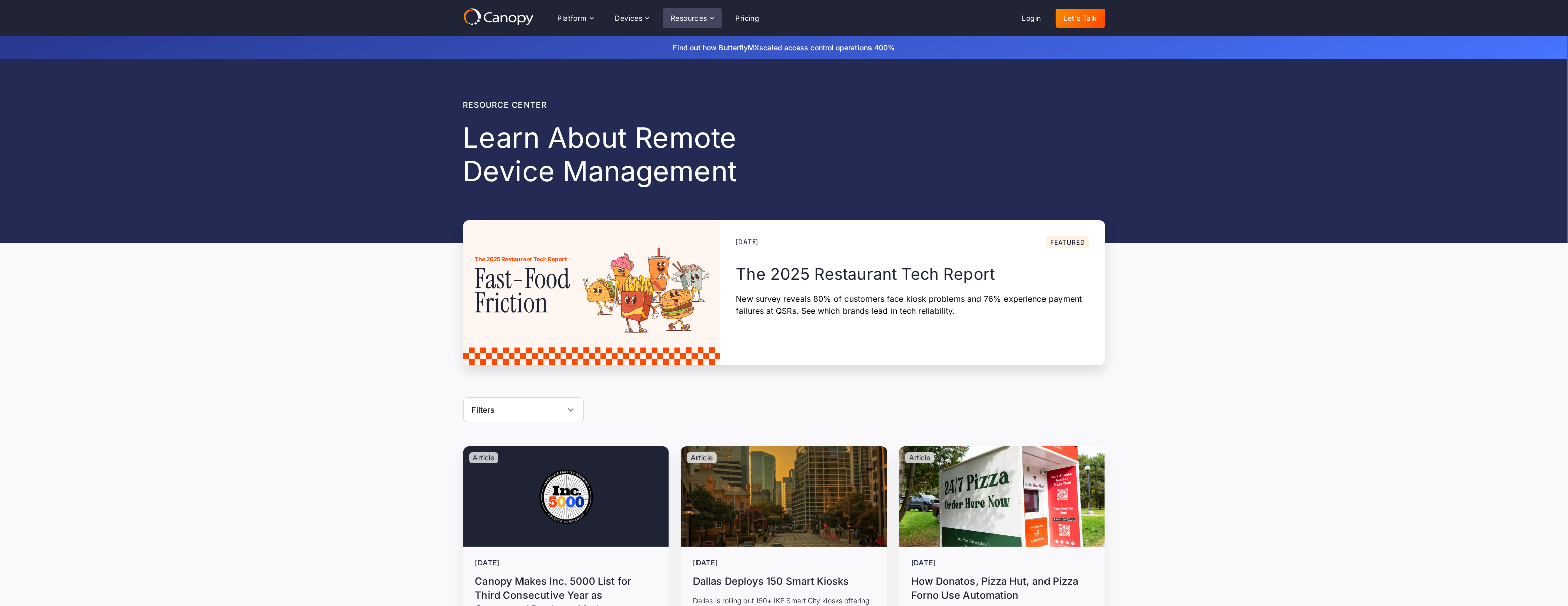
click at [698, 21] on div "Resources" at bounding box center [688, 18] width 36 height 7
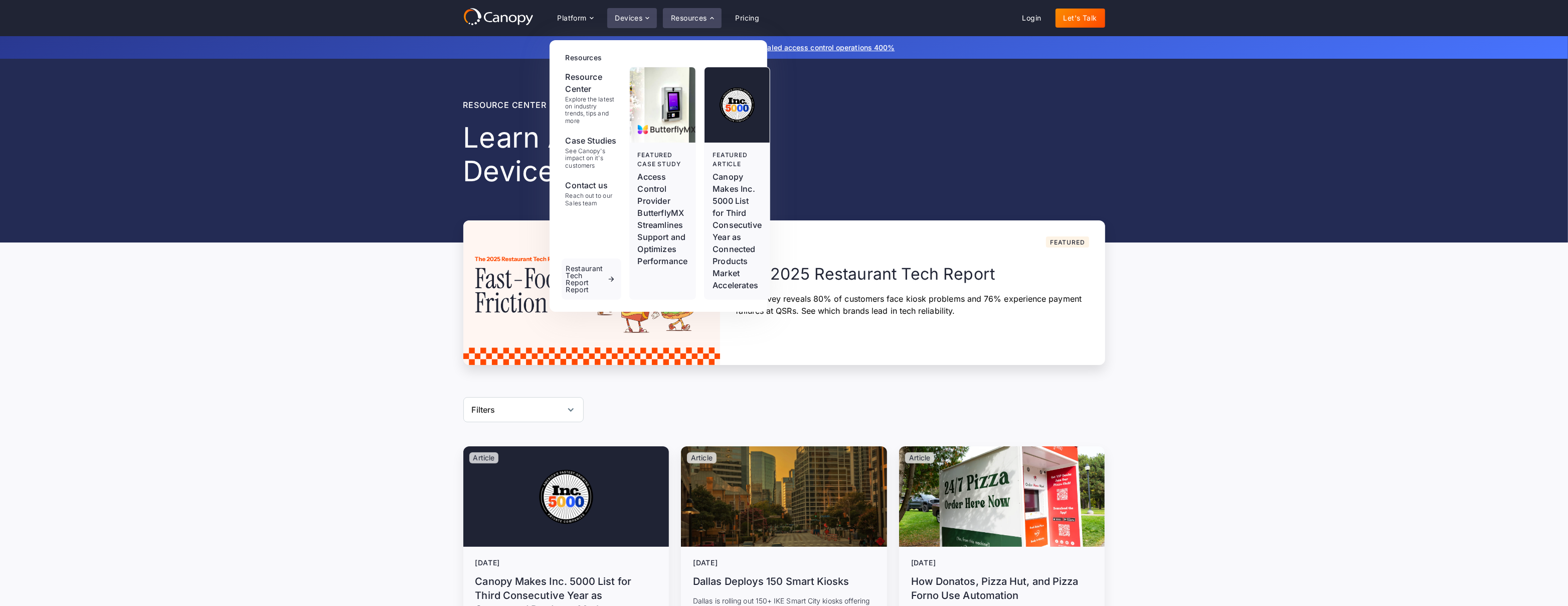
click at [611, 19] on div "Devices" at bounding box center [632, 18] width 50 height 20
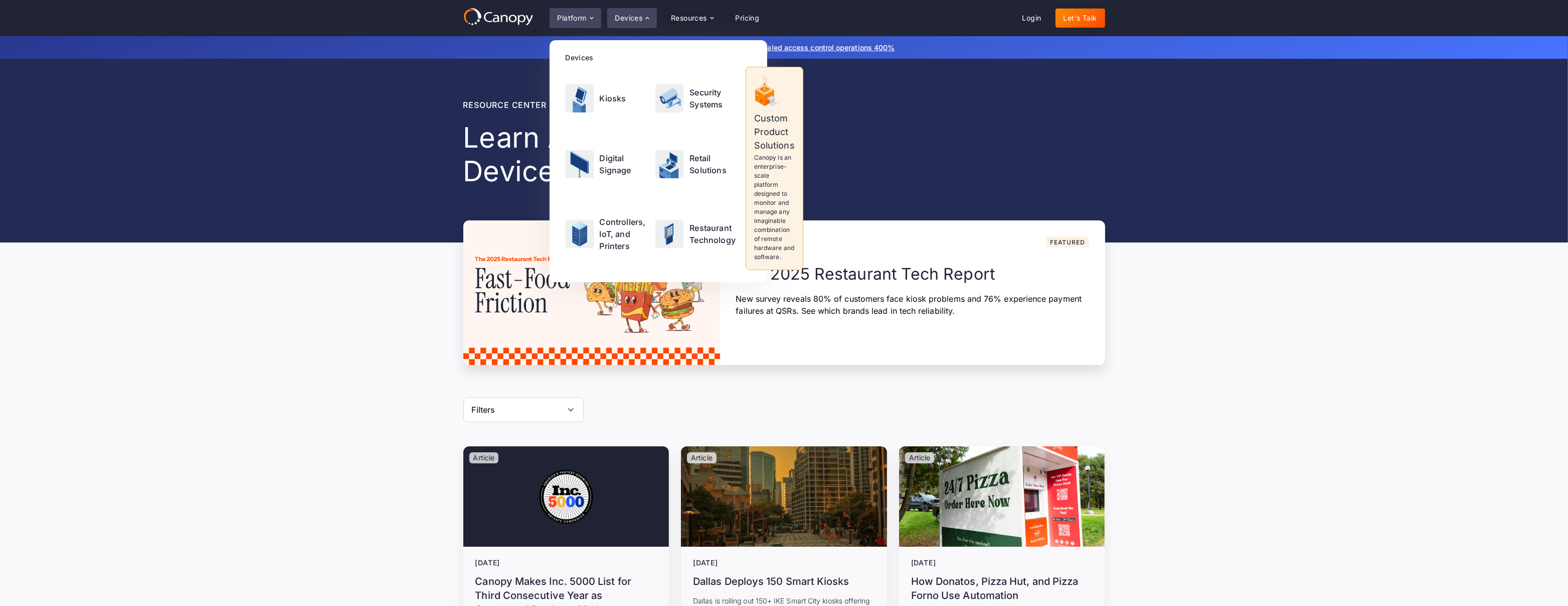
click at [586, 17] on div "Platform" at bounding box center [572, 18] width 29 height 7
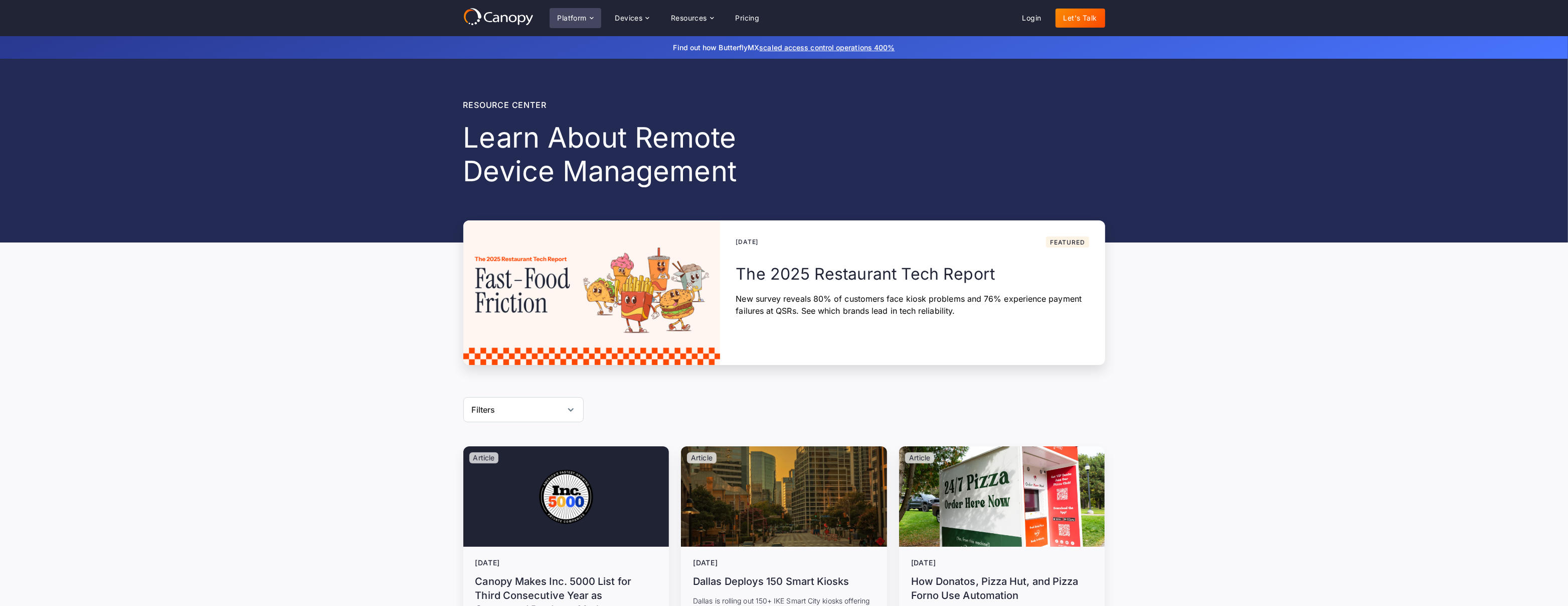
drag, startPoint x: 0, startPoint y: 0, endPoint x: 596, endPoint y: 18, distance: 596.3
click at [596, 18] on div "Platform" at bounding box center [576, 18] width 52 height 20
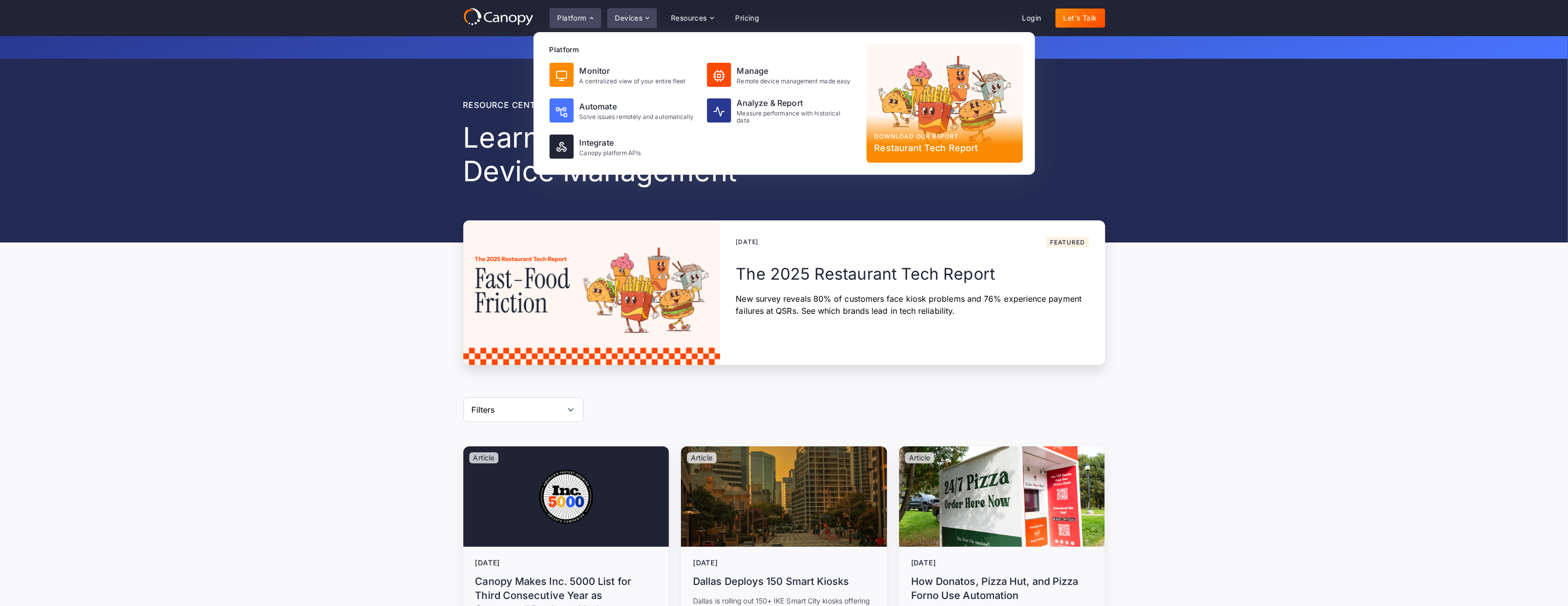
click at [627, 15] on div "Devices" at bounding box center [629, 18] width 28 height 7
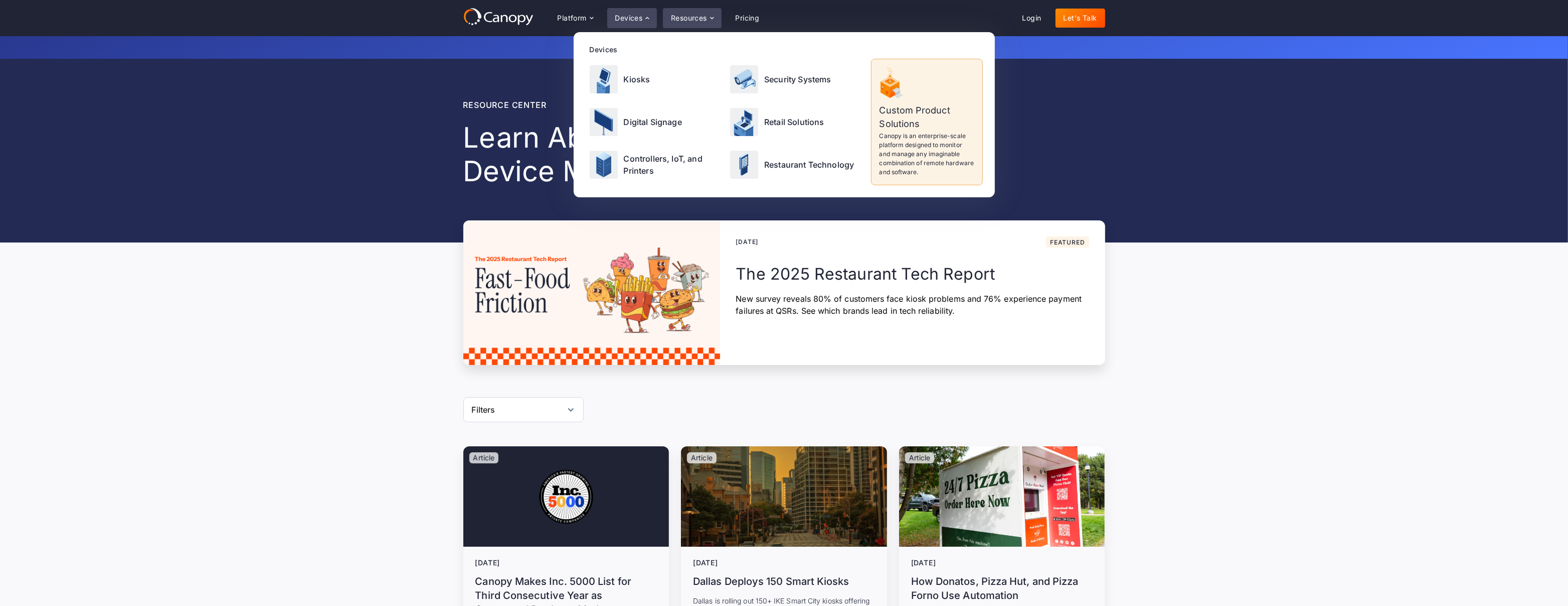
click at [685, 17] on div "Resources" at bounding box center [688, 18] width 36 height 7
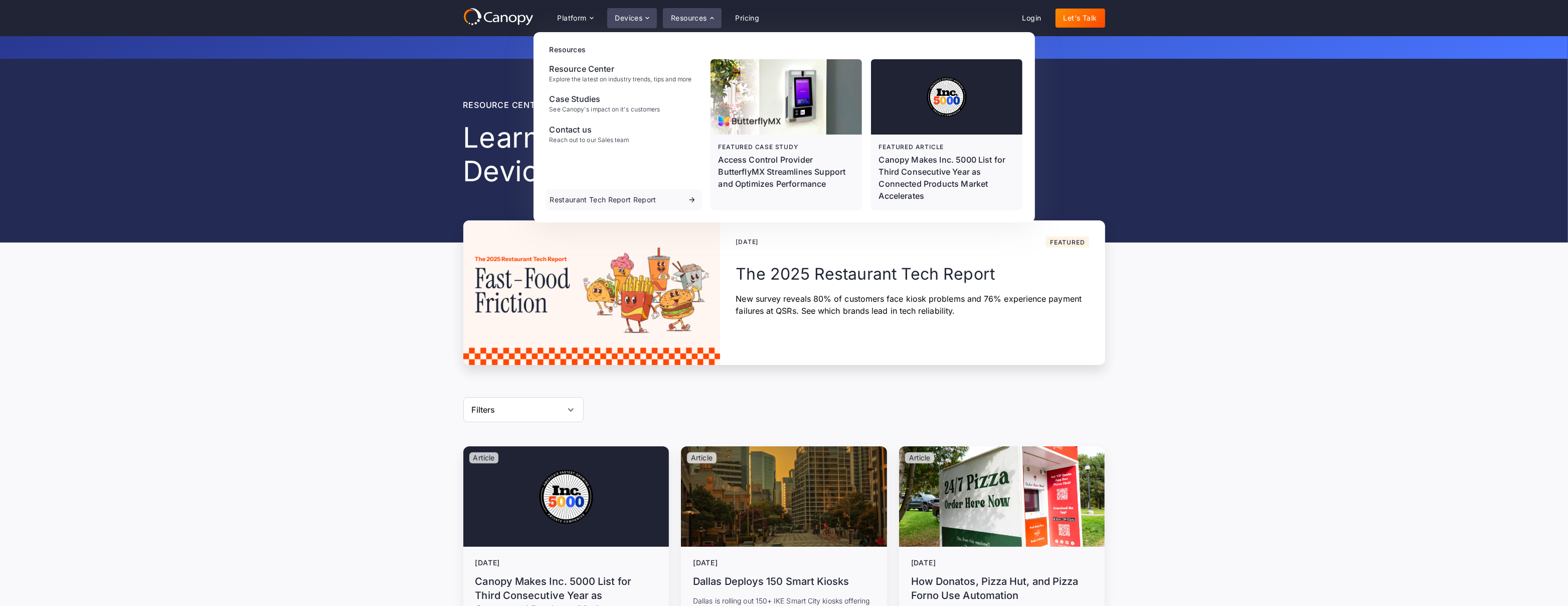
click at [625, 19] on div "Devices" at bounding box center [629, 18] width 28 height 7
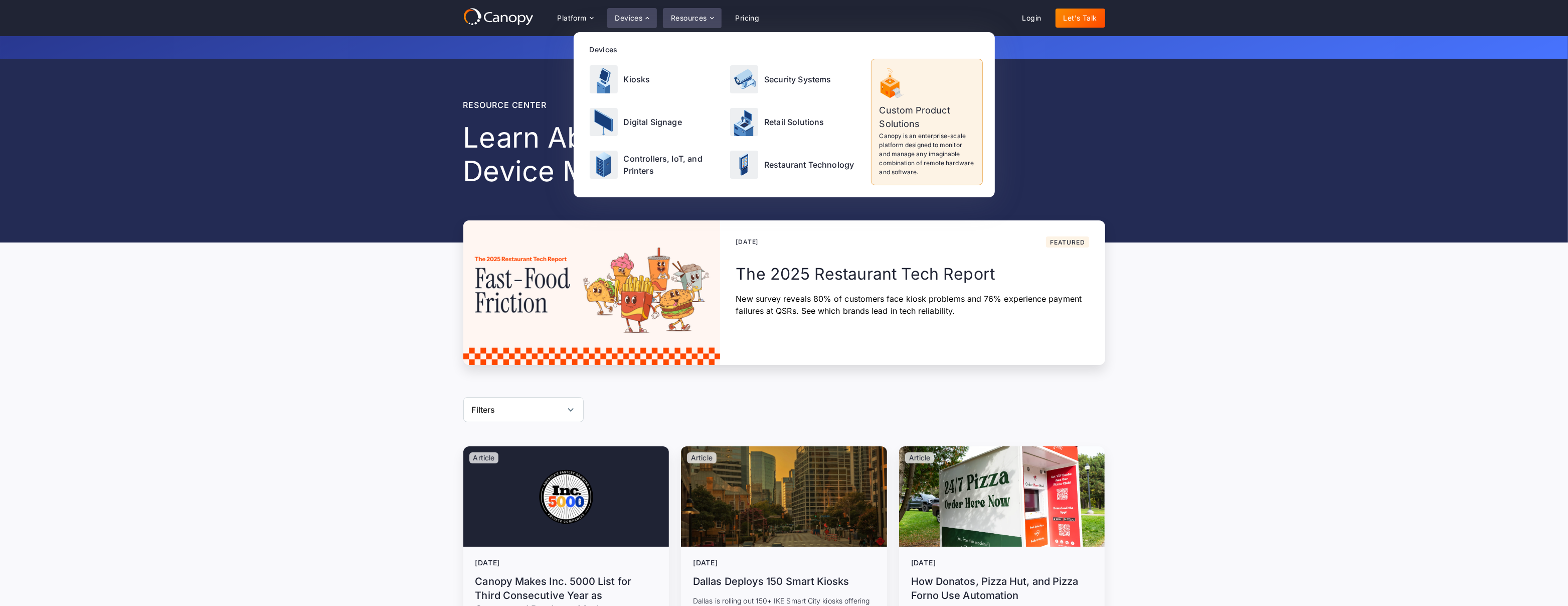
click at [671, 21] on div "Resources" at bounding box center [693, 18] width 58 height 20
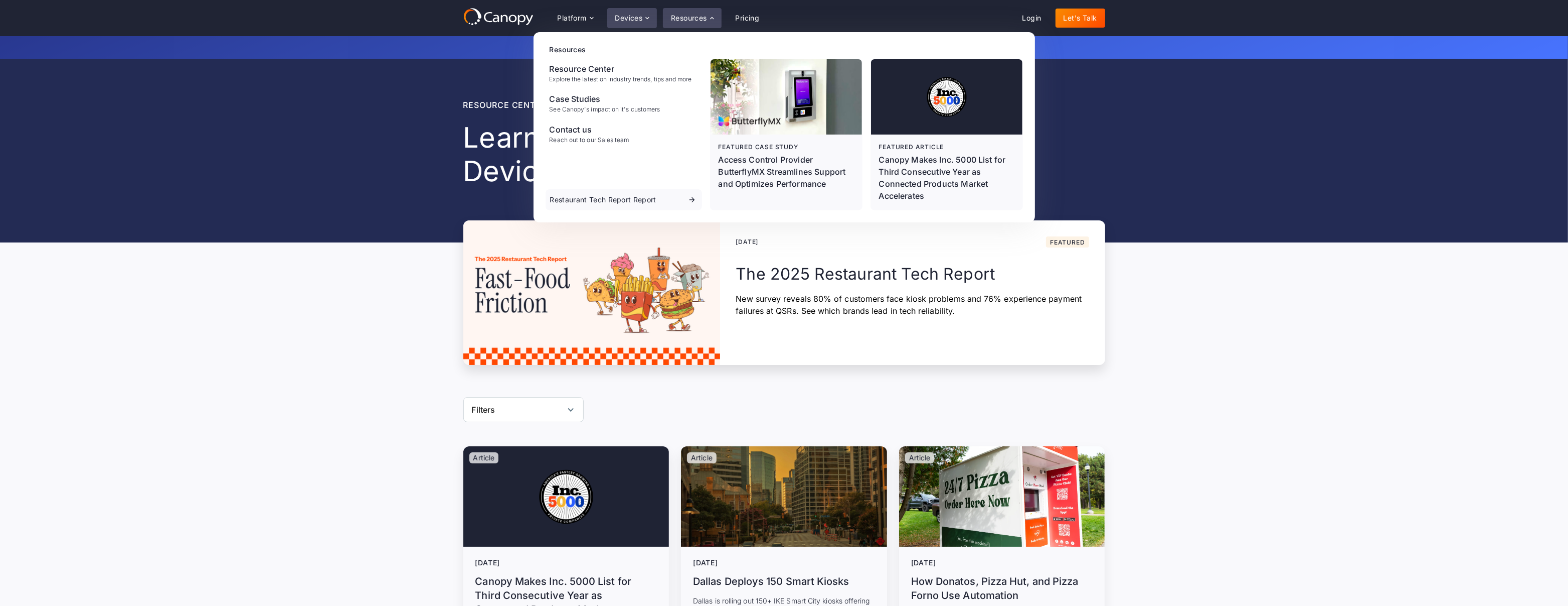
click at [646, 14] on icon at bounding box center [647, 18] width 8 height 8
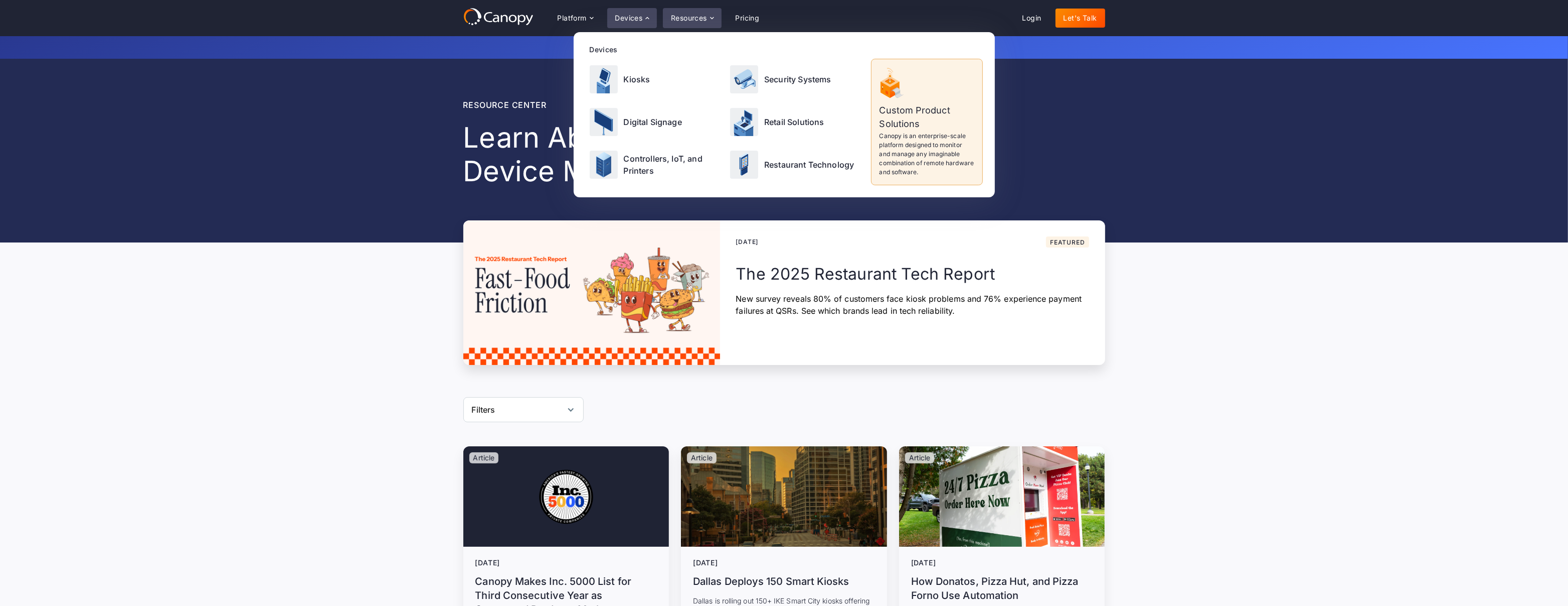
click at [685, 9] on div "Resources" at bounding box center [693, 18] width 58 height 20
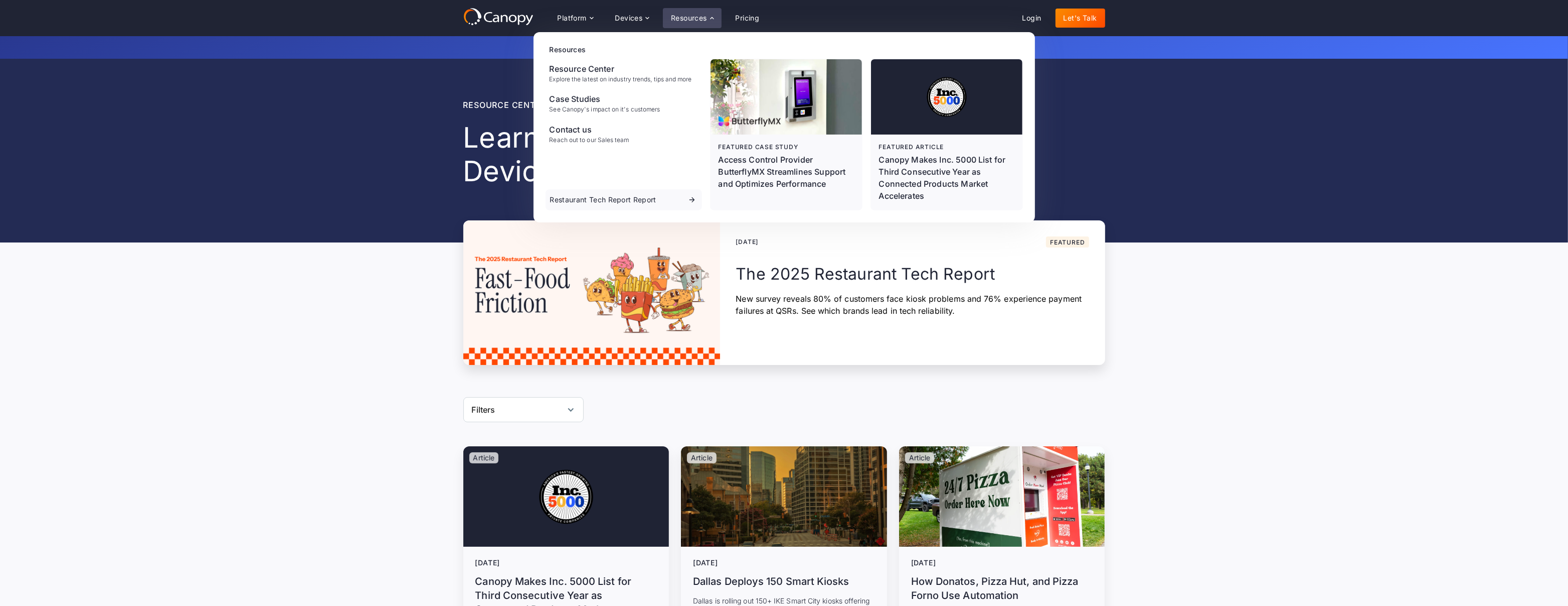
click at [601, 17] on div "Platform Platform Monitor A centralized view of your entire fleet Manage Remote…" at bounding box center [658, 18] width 218 height 20
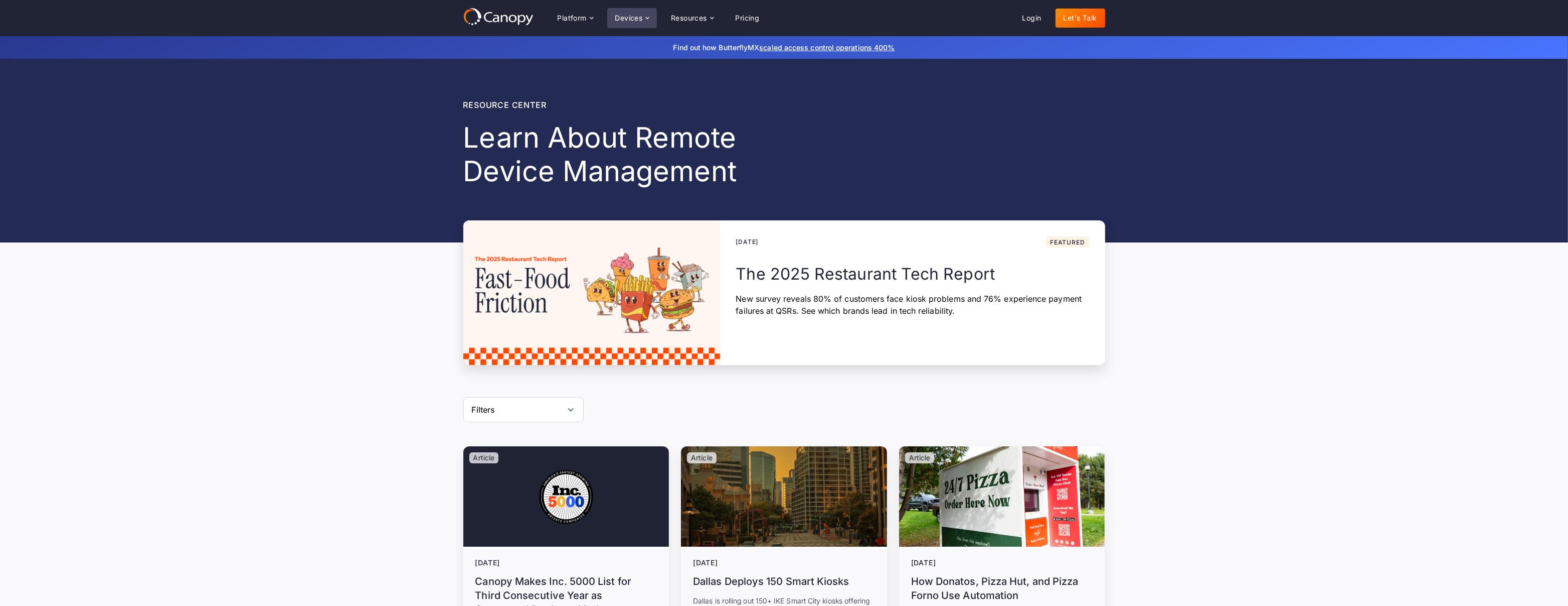
click at [616, 16] on div "Devices" at bounding box center [632, 18] width 50 height 20
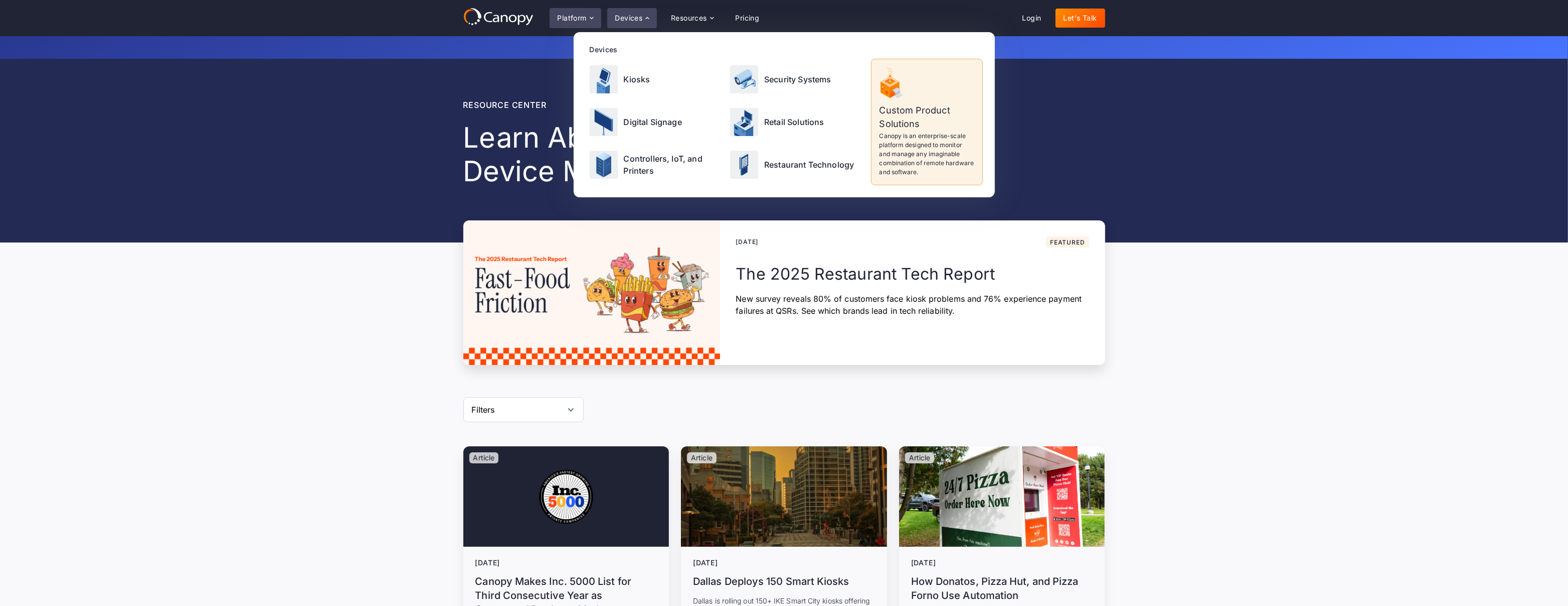
click at [572, 14] on div "Platform" at bounding box center [572, 18] width 29 height 7
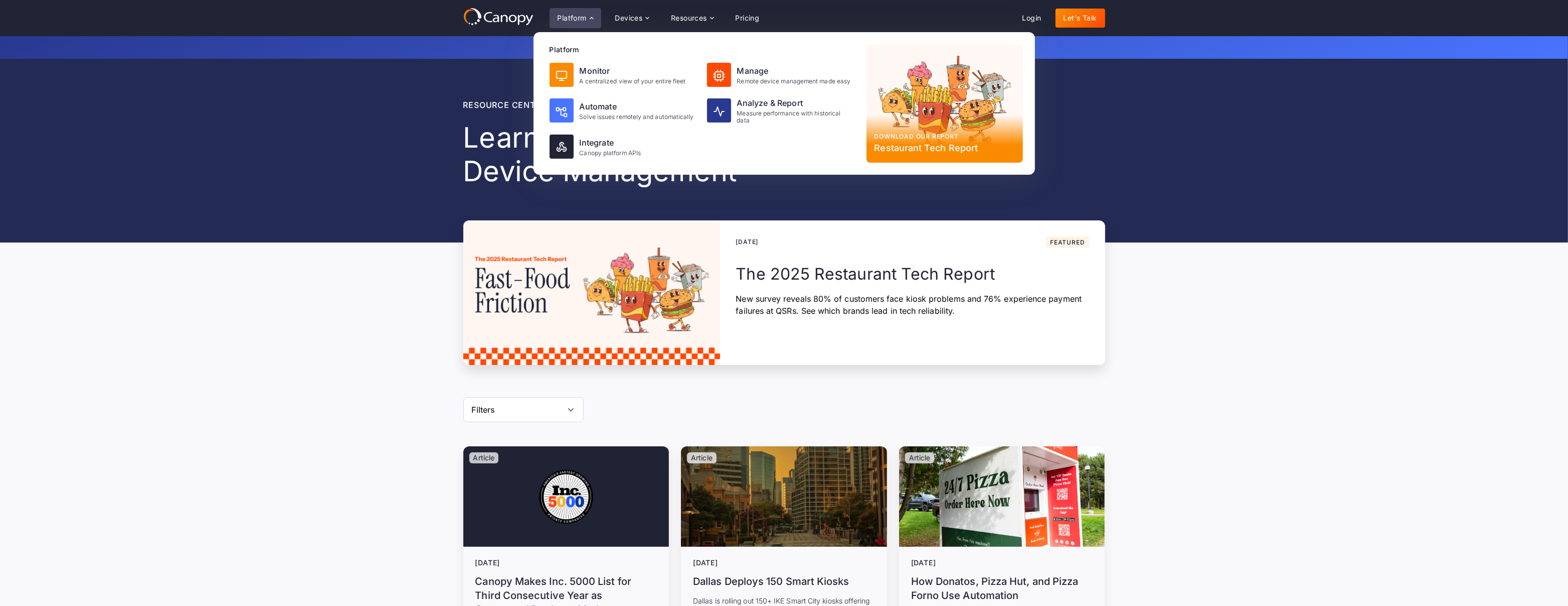
click at [1286, 247] on div "Resource center Learn About Remote Device Management No items found. August 12,…" at bounding box center [784, 211] width 1568 height 306
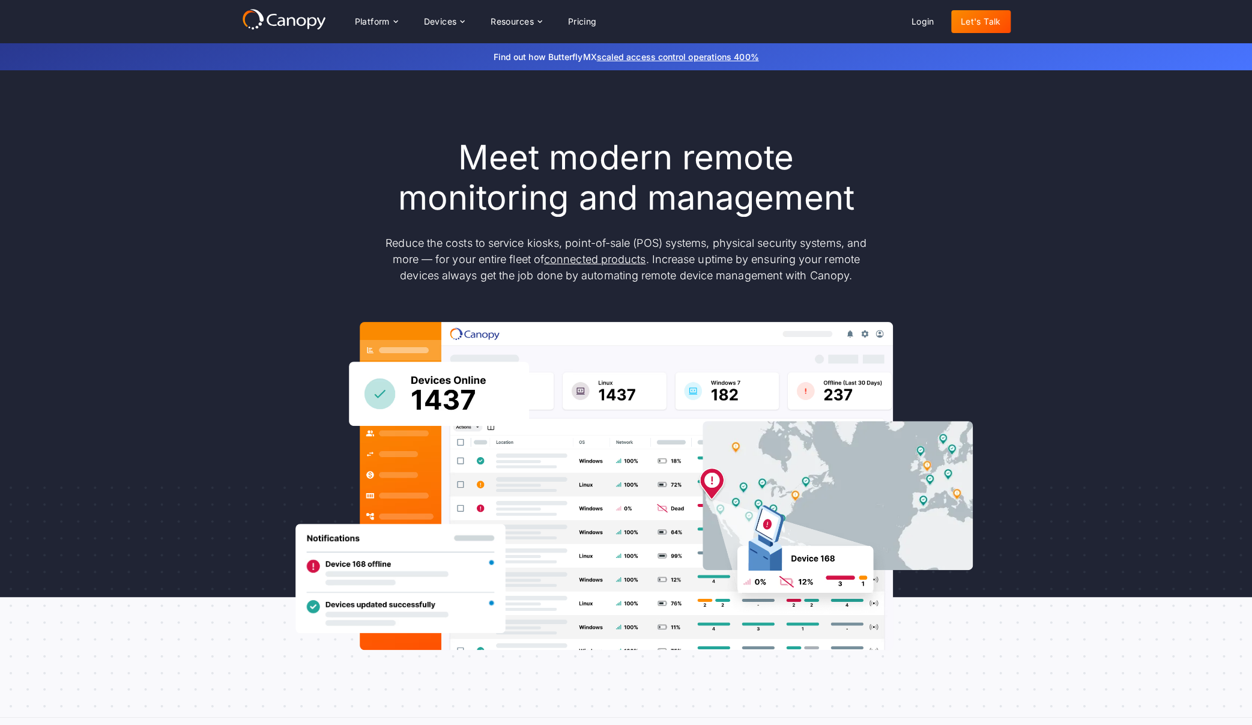
drag, startPoint x: 409, startPoint y: 219, endPoint x: 419, endPoint y: 142, distance: 77.5
click at [409, 219] on div "Meet modern remote monitoring and management Reduce the costs to service kiosks…" at bounding box center [626, 210] width 504 height 146
click at [375, 25] on div "Platform" at bounding box center [372, 21] width 35 height 8
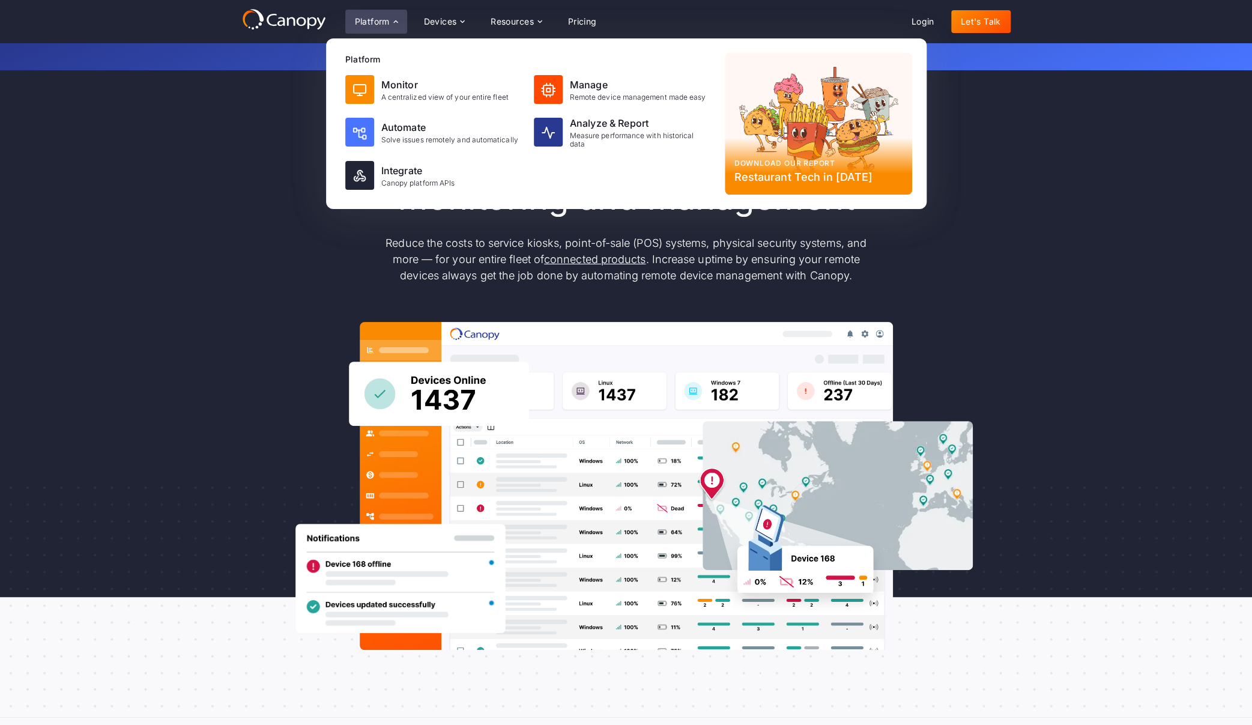
click at [819, 146] on div "Download our report Restaurant Tech in [DATE]" at bounding box center [818, 124] width 187 height 142
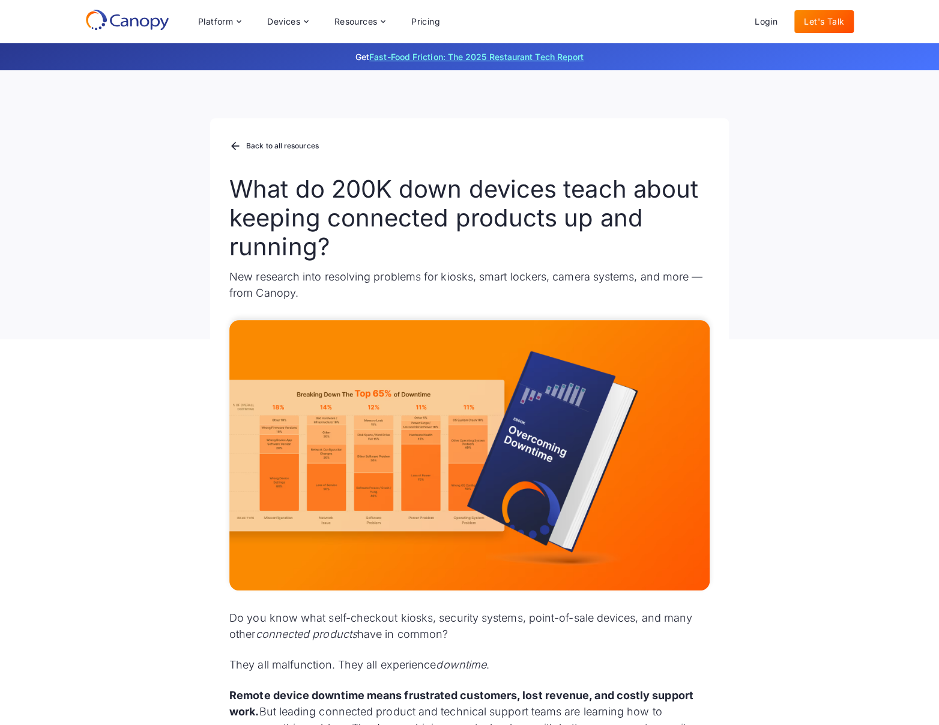
click at [424, 56] on link "Fast-Food Friction: The 2025 Restaurant Tech Report" at bounding box center [476, 57] width 214 height 10
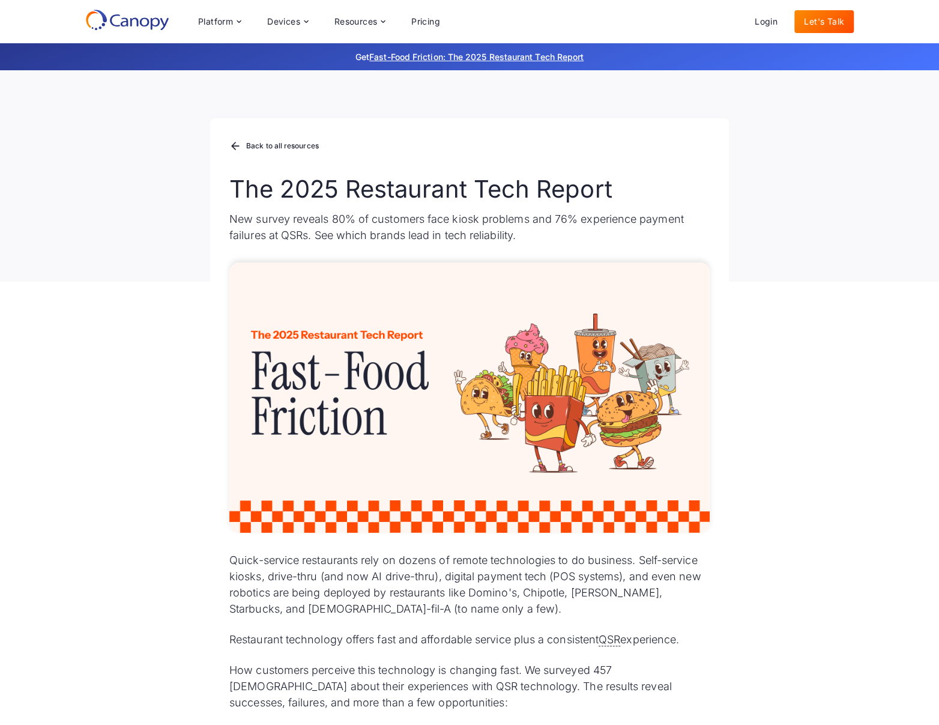
click at [144, 133] on div "Back to all resources The 2025 Restaurant Tech Report New survey reveals 80% of…" at bounding box center [469, 175] width 939 height 211
click at [148, 140] on div "Back to all resources The 2025 Restaurant Tech Report New survey reveals 80% of…" at bounding box center [469, 175] width 939 height 211
